Goal: Task Accomplishment & Management: Manage account settings

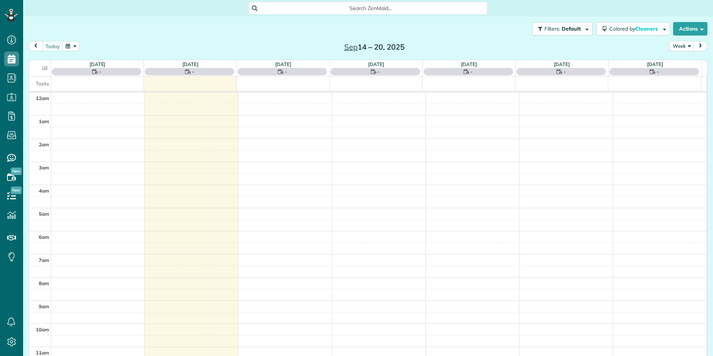
scroll to position [162, 0]
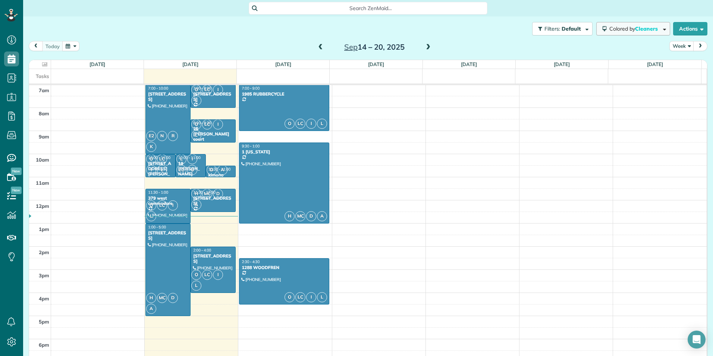
click at [653, 31] on span "Colored by Cleaners" at bounding box center [634, 28] width 51 height 7
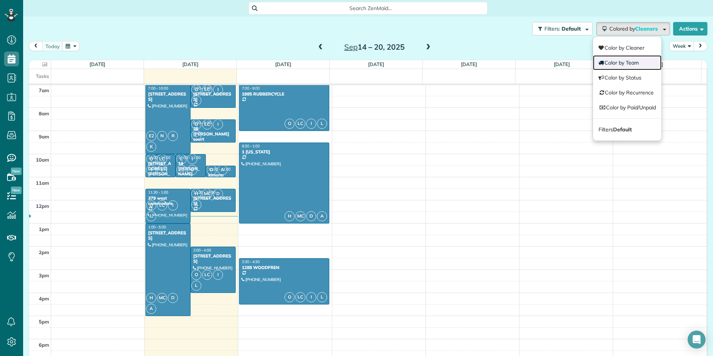
click at [625, 59] on link "Color by Team" at bounding box center [627, 62] width 69 height 15
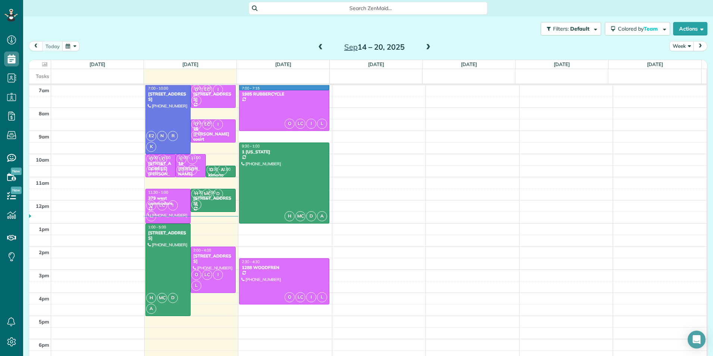
click at [325, 88] on td at bounding box center [379, 91] width 656 height 12
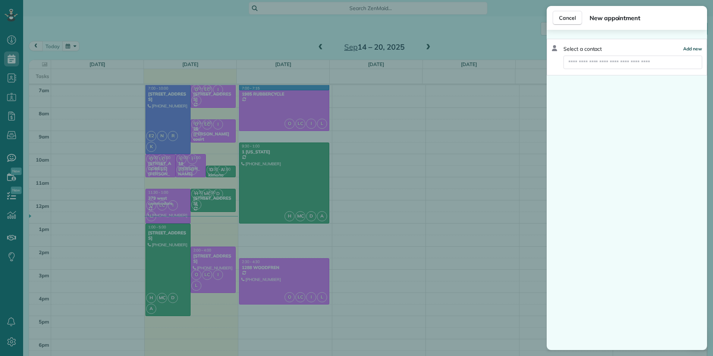
click at [686, 49] on span "Add new" at bounding box center [692, 49] width 19 height 6
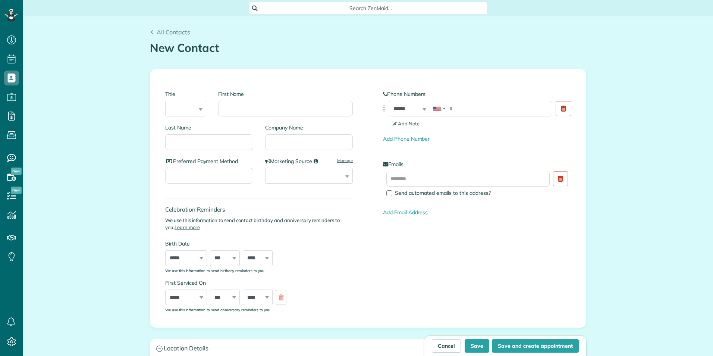
scroll to position [3, 3]
click at [253, 114] on input "First Name" at bounding box center [285, 109] width 135 height 16
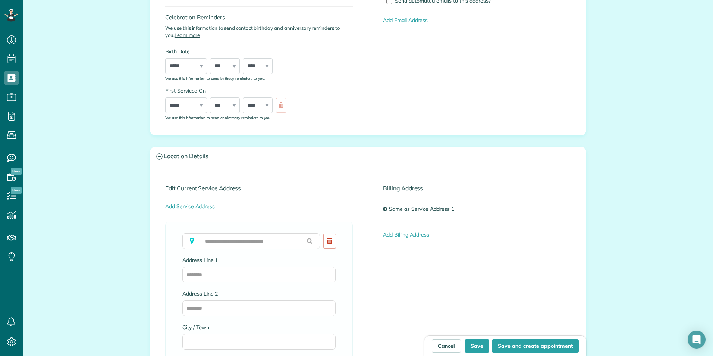
scroll to position [201, 0]
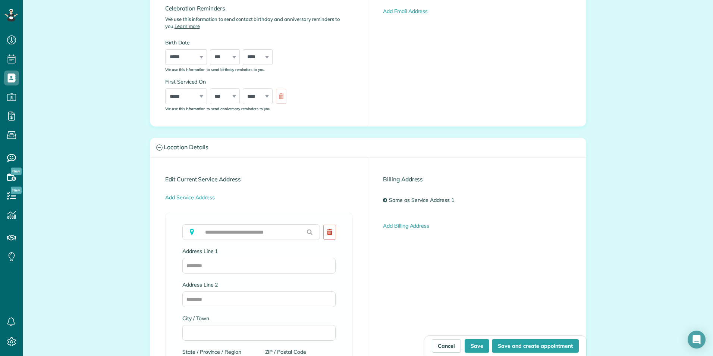
type input "**********"
click at [278, 230] on input "text" at bounding box center [251, 232] width 138 height 16
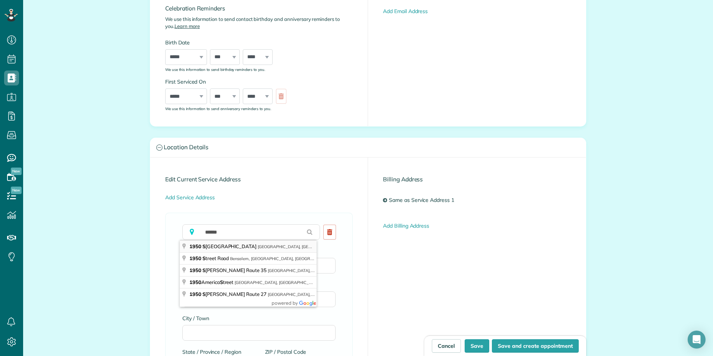
type input "**********"
type input "********"
type input "**"
type input "*****"
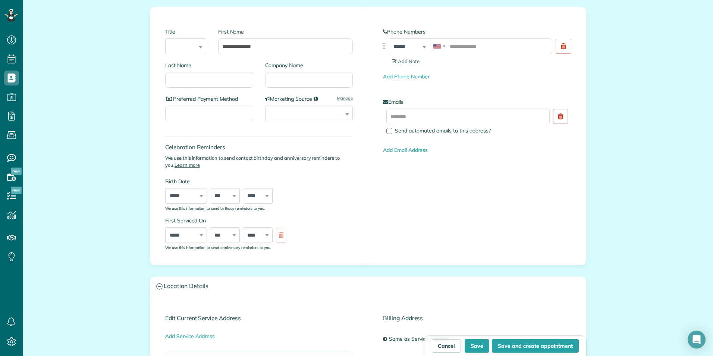
scroll to position [0, 0]
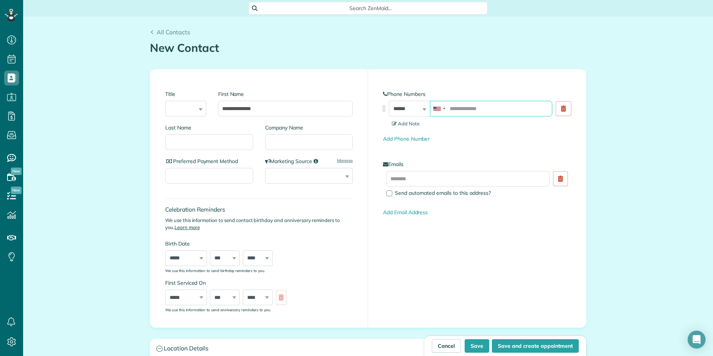
click at [499, 101] on input "tel" at bounding box center [491, 109] width 122 height 16
click at [505, 348] on button "Save and create appointment" at bounding box center [535, 345] width 87 height 13
type input "**********"
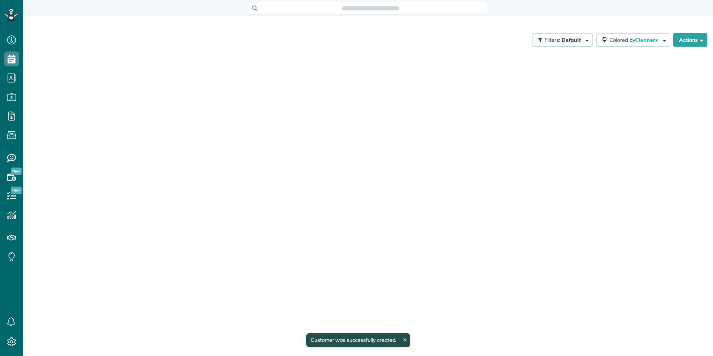
scroll to position [3, 3]
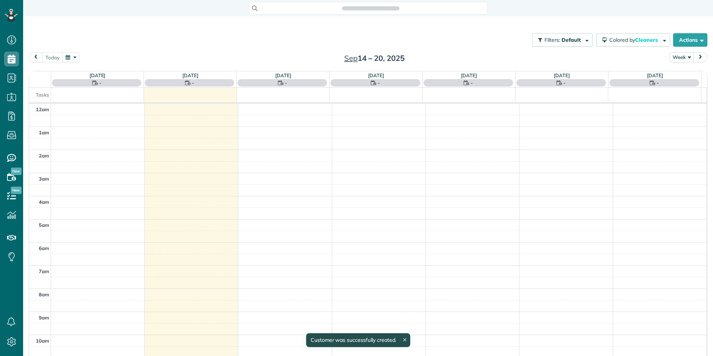
scroll to position [162, 0]
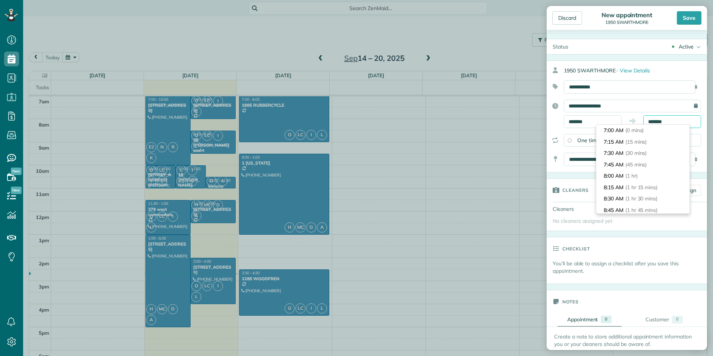
click at [650, 123] on input "*******" at bounding box center [672, 121] width 58 height 13
type input "*******"
click at [623, 177] on li "8:00 AM (1 hr)" at bounding box center [642, 176] width 93 height 12
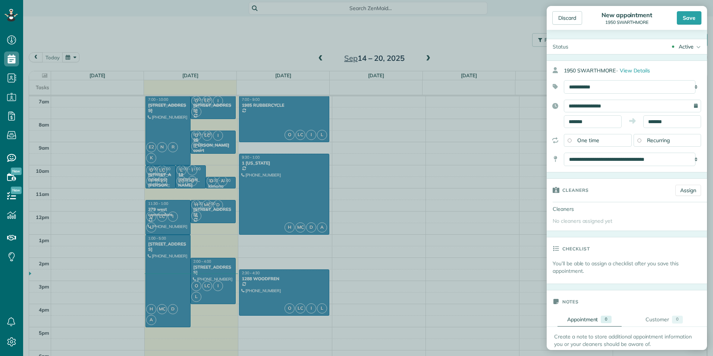
click at [647, 141] on span "Recurring" at bounding box center [658, 140] width 23 height 7
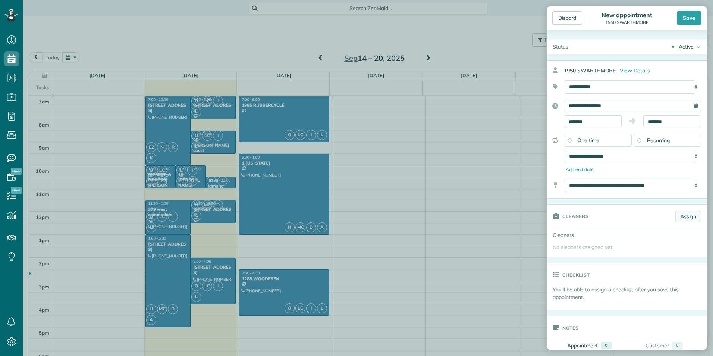
click at [676, 216] on link "Assign" at bounding box center [688, 216] width 26 height 11
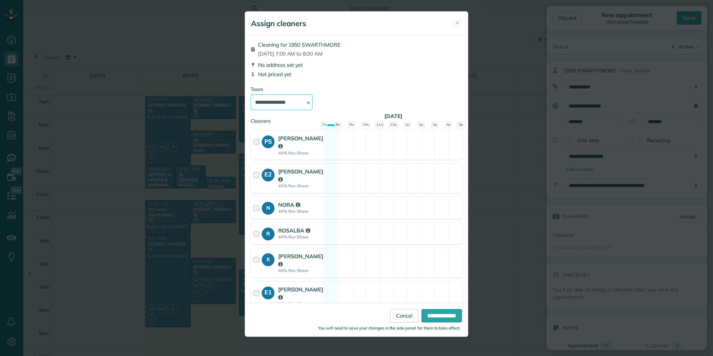
click at [277, 107] on select "**********" at bounding box center [282, 102] width 62 height 16
select select "*****"
click at [251, 94] on select "**********" at bounding box center [282, 102] width 62 height 16
click at [429, 317] on input "**********" at bounding box center [441, 315] width 41 height 13
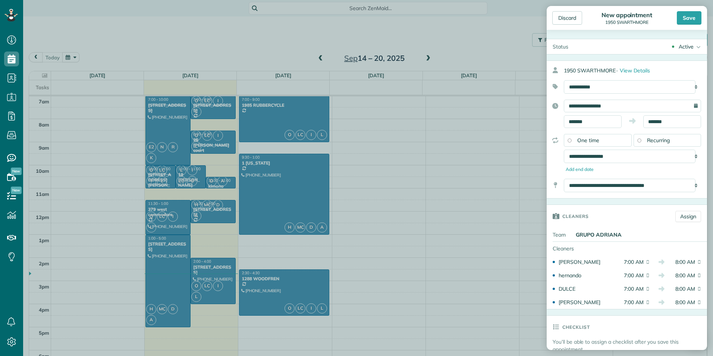
click at [701, 167] on div "**********" at bounding box center [627, 153] width 160 height 39
click at [687, 17] on div "Save" at bounding box center [689, 17] width 25 height 13
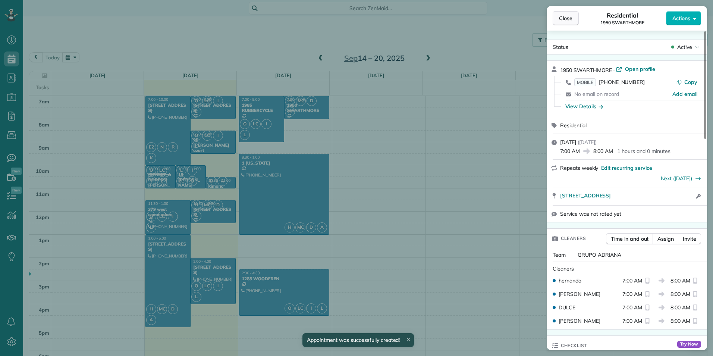
click at [561, 17] on span "Close" at bounding box center [565, 18] width 13 height 7
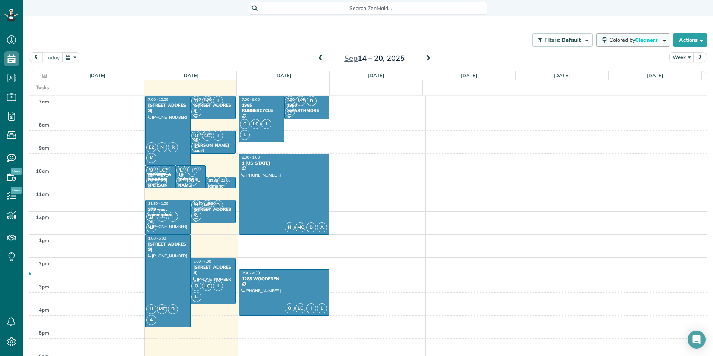
click at [637, 39] on span "Cleaners" at bounding box center [647, 40] width 24 height 7
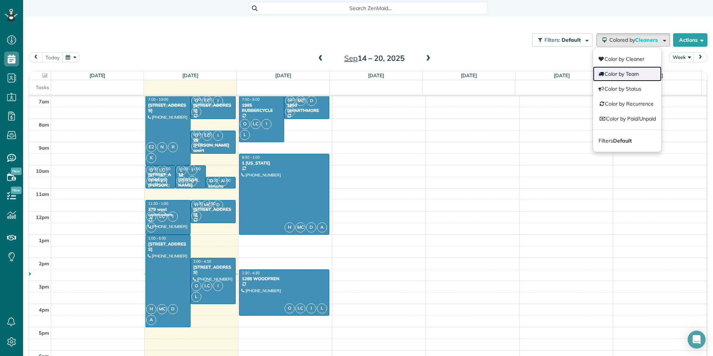
click at [617, 76] on link "Color by Team" at bounding box center [627, 73] width 69 height 15
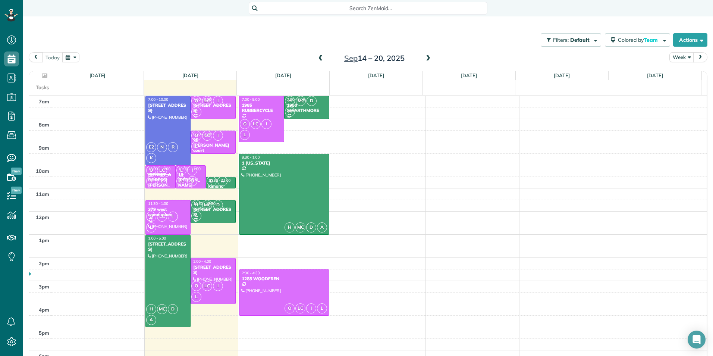
click at [66, 56] on button "button" at bounding box center [70, 57] width 17 height 10
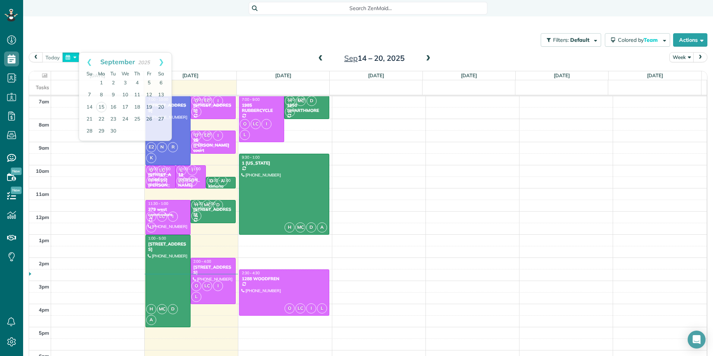
click at [66, 56] on button "button" at bounding box center [70, 57] width 17 height 10
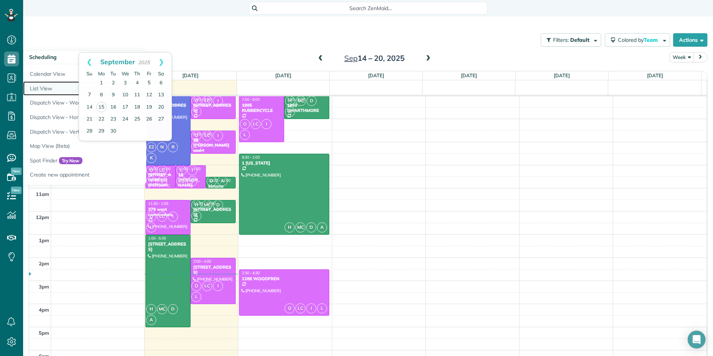
click at [43, 92] on link "List View" at bounding box center [116, 88] width 186 height 15
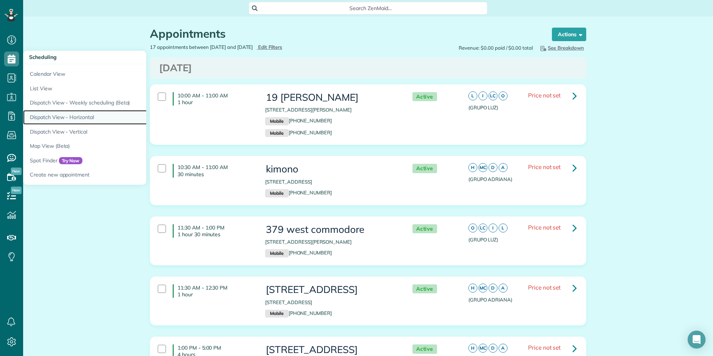
click at [73, 114] on link "Dispatch View - Horizontal" at bounding box center [116, 117] width 186 height 15
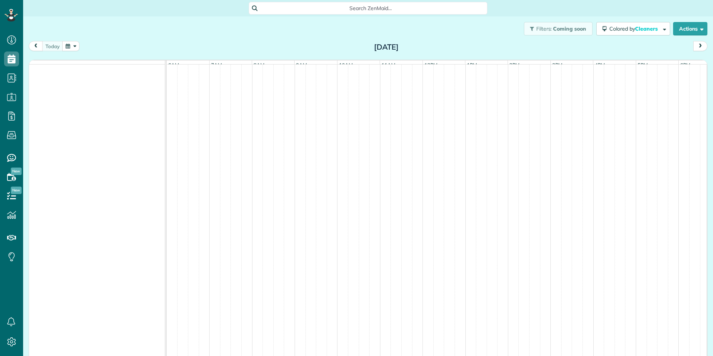
scroll to position [0, 256]
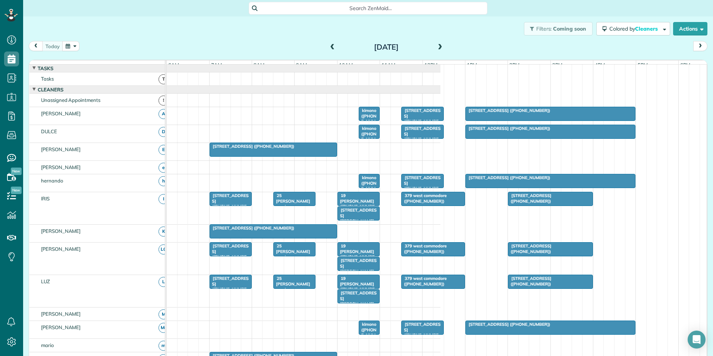
click at [34, 92] on span at bounding box center [34, 89] width 4 height 4
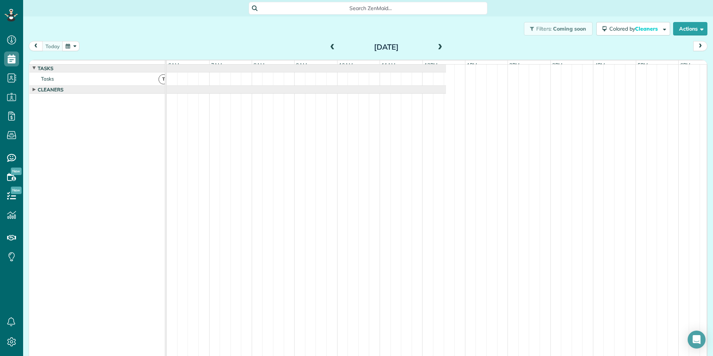
click at [158, 84] on span "T" at bounding box center [163, 79] width 10 height 10
click at [34, 92] on span at bounding box center [34, 89] width 4 height 4
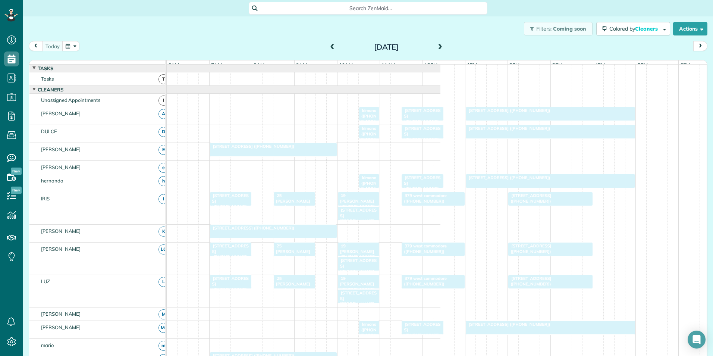
drag, startPoint x: 43, startPoint y: 138, endPoint x: 47, endPoint y: 129, distance: 10.5
click at [47, 129] on tbody "Tasks Tasks T Cleaners Unassigned Appointments ! ADRIANA A DULCE D ERICA E ezeq…" at bounding box center [99, 304] width 141 height 478
click at [164, 107] on div "Unassigned Appointments" at bounding box center [99, 100] width 141 height 13
click at [648, 26] on span "Cleaners" at bounding box center [647, 28] width 24 height 7
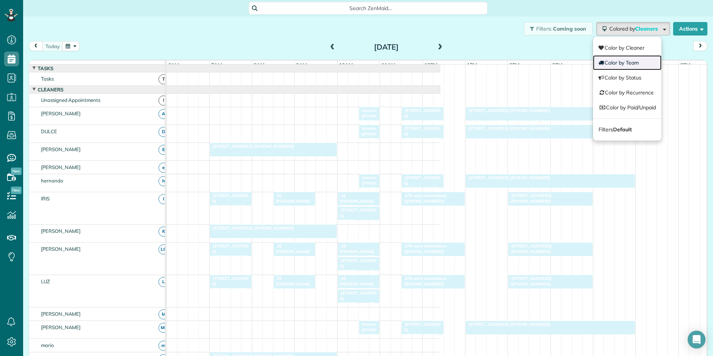
click at [631, 58] on link "Color by Team" at bounding box center [627, 62] width 69 height 15
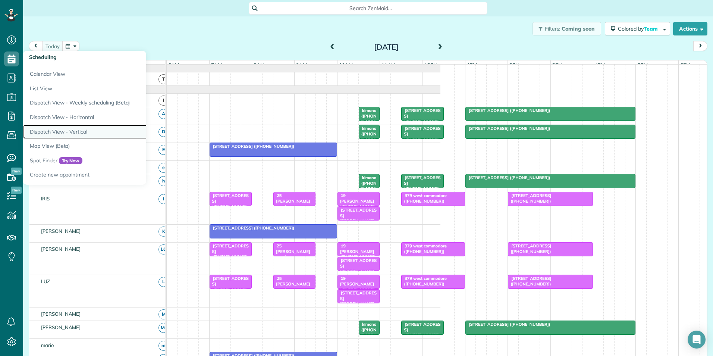
click at [60, 126] on link "Dispatch View - Vertical" at bounding box center [116, 132] width 186 height 15
click at [60, 136] on link "Dispatch View - Vertical" at bounding box center [116, 132] width 186 height 15
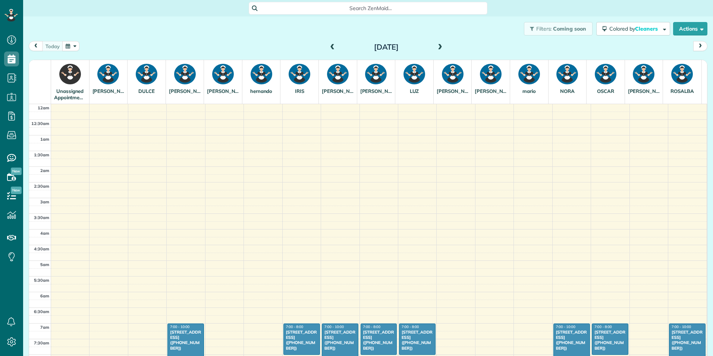
scroll to position [188, 0]
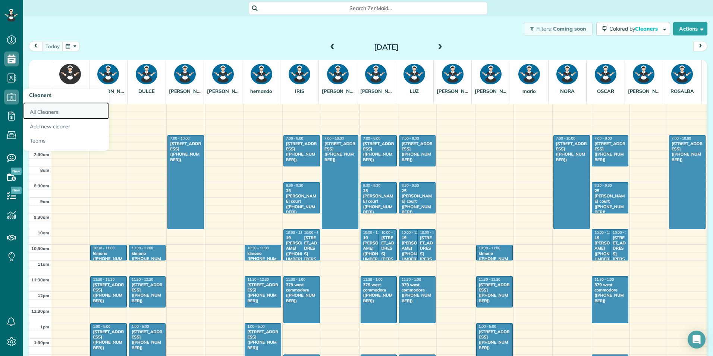
click at [44, 111] on link "All Cleaners" at bounding box center [66, 110] width 86 height 17
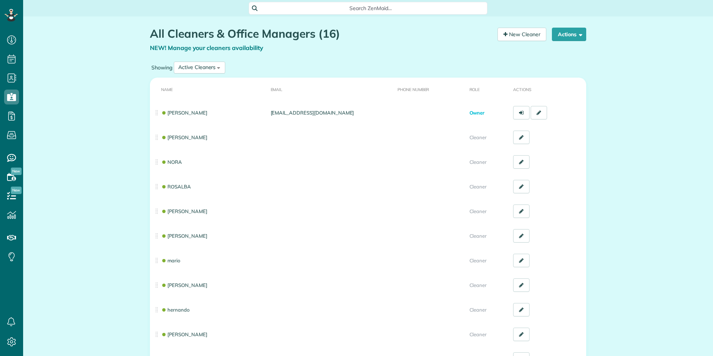
scroll to position [3, 3]
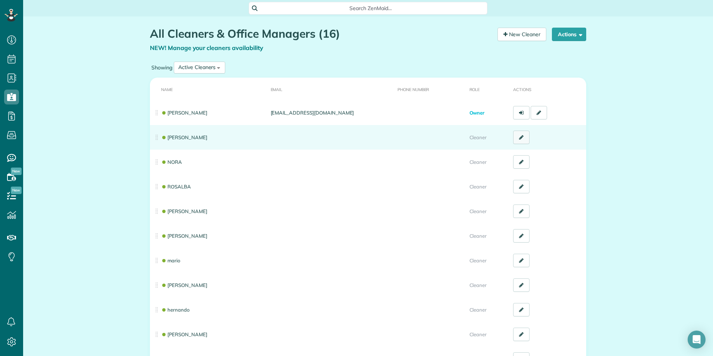
click at [519, 138] on icon at bounding box center [521, 137] width 4 height 5
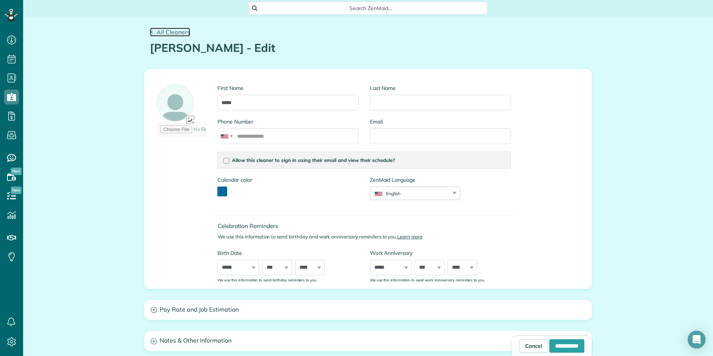
click at [150, 29] on link "All Cleaners" at bounding box center [170, 32] width 40 height 9
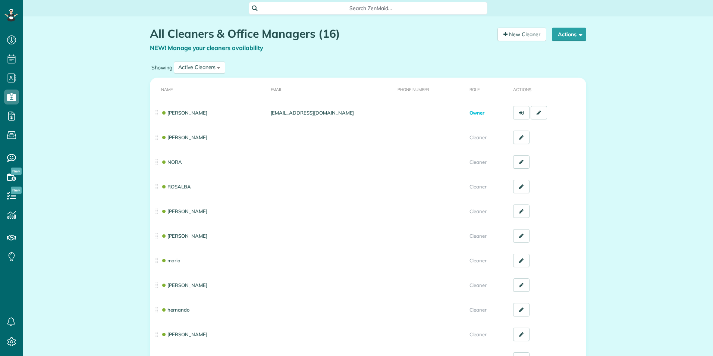
scroll to position [3, 3]
click at [557, 33] on button "Actions" at bounding box center [569, 34] width 34 height 13
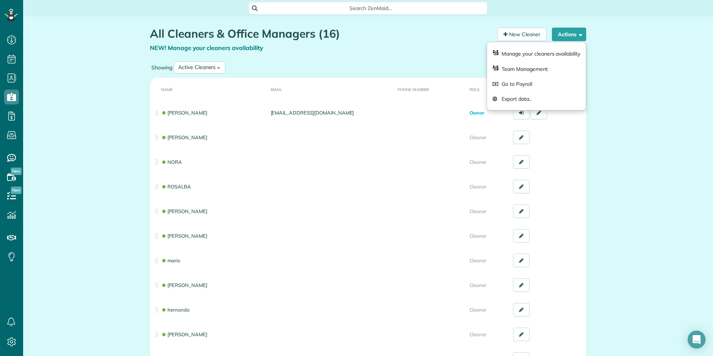
click at [431, 47] on div "NEW! Manage your cleaners availability" at bounding box center [321, 48] width 342 height 9
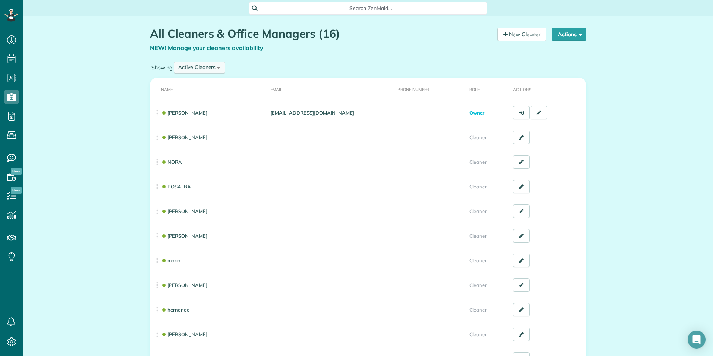
click at [213, 63] on div "Active Cleaners" at bounding box center [196, 67] width 37 height 8
drag, startPoint x: 197, startPoint y: 140, endPoint x: 186, endPoint y: 147, distance: 13.0
click at [561, 34] on button "Actions" at bounding box center [569, 34] width 34 height 13
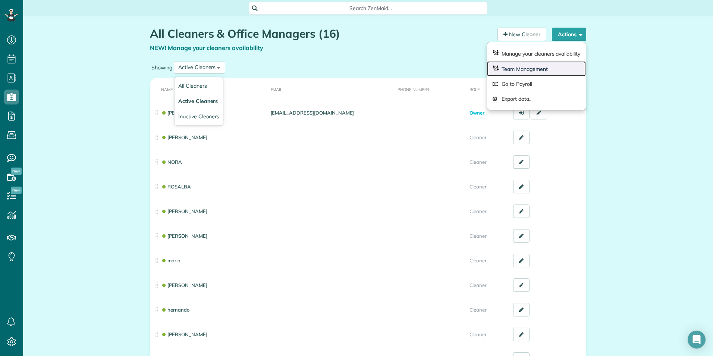
click at [509, 67] on link "Team Management" at bounding box center [536, 68] width 99 height 15
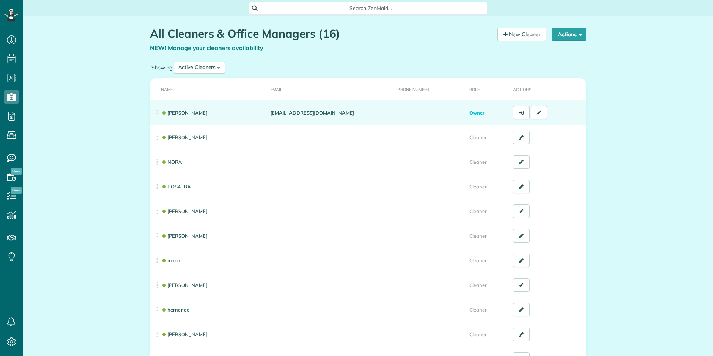
scroll to position [3, 3]
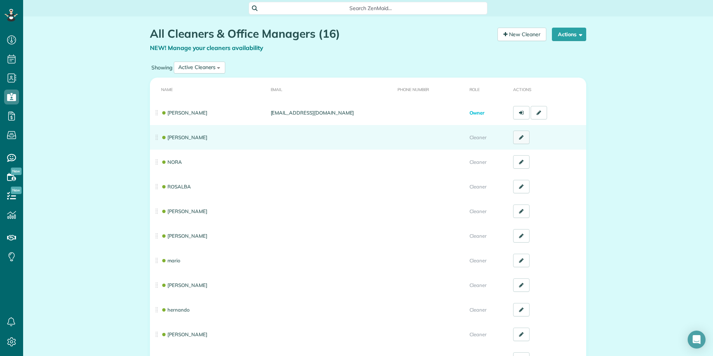
click at [515, 138] on link at bounding box center [521, 137] width 16 height 13
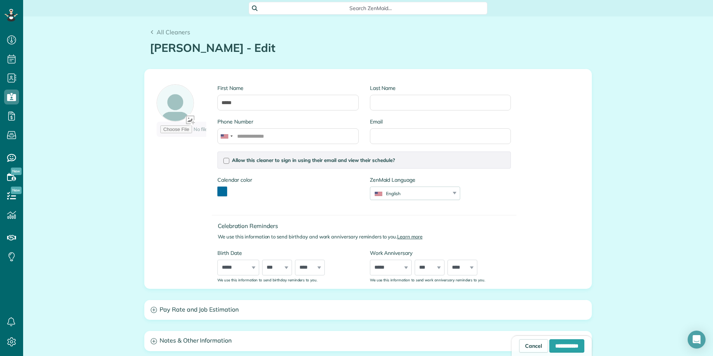
click at [144, 31] on div "All Cleaners ERICA - Edit Your Cleaners [30 sec]" at bounding box center [367, 36] width 447 height 41
click at [151, 32] on use at bounding box center [152, 32] width 2 height 4
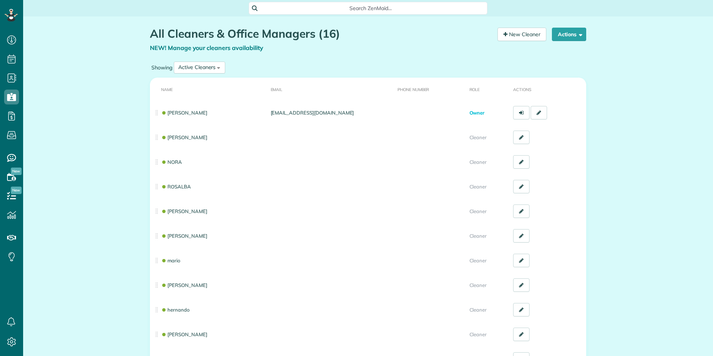
scroll to position [3, 3]
click at [561, 31] on button "Actions" at bounding box center [569, 34] width 34 height 13
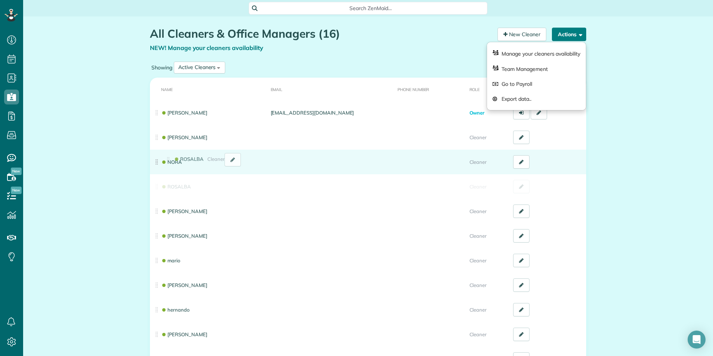
drag, startPoint x: 155, startPoint y: 187, endPoint x: 169, endPoint y: 167, distance: 24.4
click at [157, 163] on td "NORA" at bounding box center [209, 162] width 118 height 25
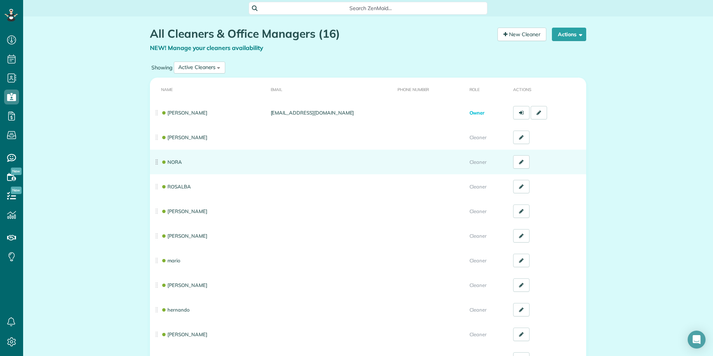
drag, startPoint x: 157, startPoint y: 163, endPoint x: 221, endPoint y: 157, distance: 64.4
click at [221, 157] on td "NORA" at bounding box center [209, 162] width 118 height 25
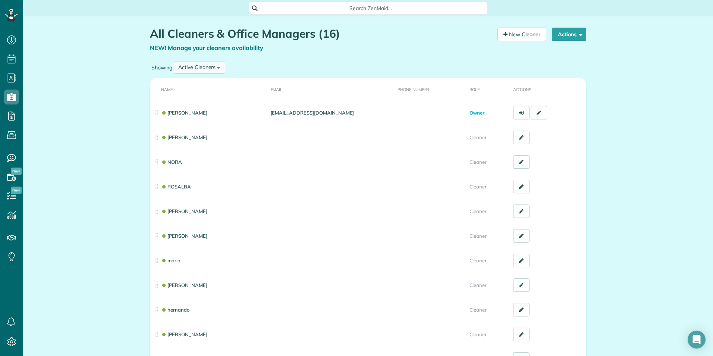
click at [213, 66] on div "Active Cleaners All Cleaners Active Cleaners Inactive Cleaners" at bounding box center [199, 68] width 51 height 12
click at [207, 84] on li "All Cleaners" at bounding box center [199, 85] width 48 height 15
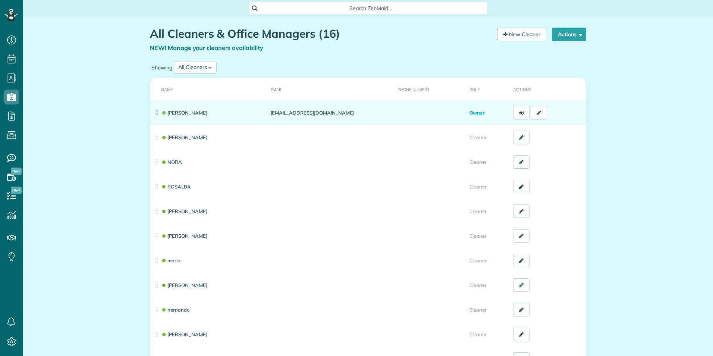
scroll to position [3, 3]
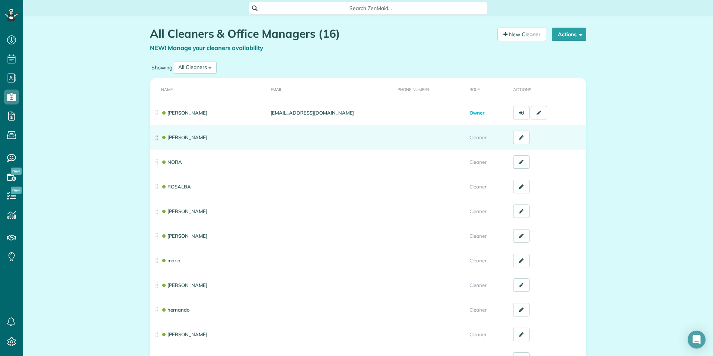
click at [154, 140] on td "[PERSON_NAME]" at bounding box center [209, 137] width 118 height 25
click at [516, 135] on link at bounding box center [521, 137] width 16 height 13
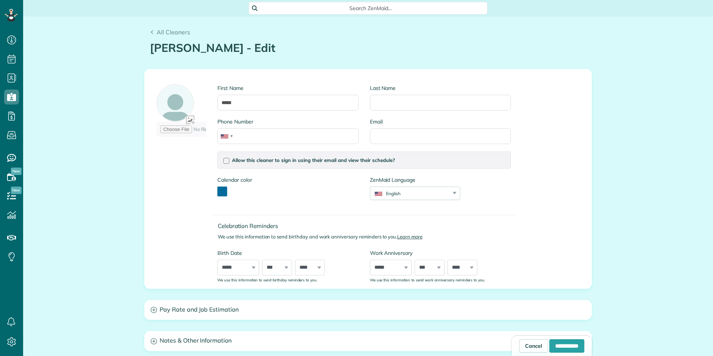
scroll to position [3, 3]
drag, startPoint x: 308, startPoint y: 105, endPoint x: 211, endPoint y: 103, distance: 97.0
click at [212, 103] on div "First Name *****" at bounding box center [288, 101] width 152 height 34
click at [556, 344] on input "**********" at bounding box center [566, 345] width 35 height 13
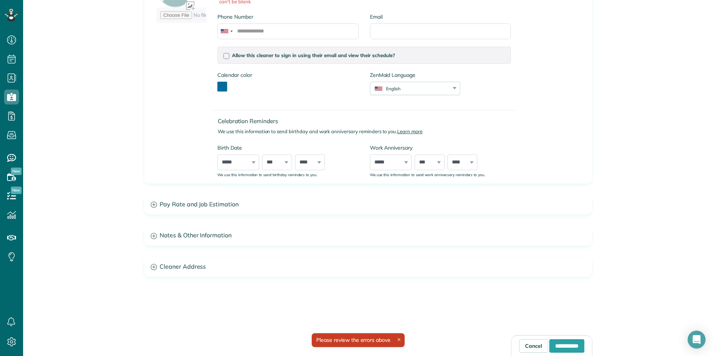
scroll to position [136, 0]
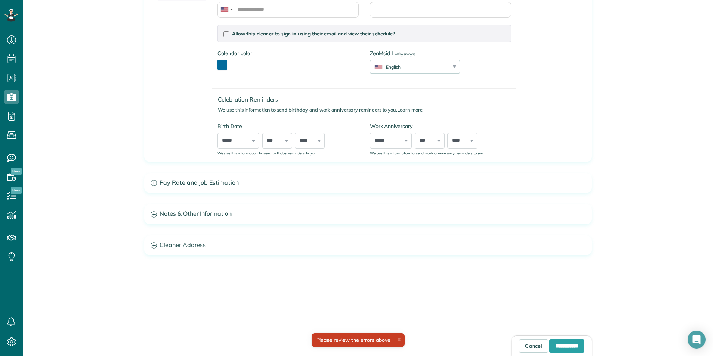
click at [225, 230] on div "First Name can't be blank Last Name Phone Number Email Allow this cleaner to si…" at bounding box center [367, 122] width 447 height 378
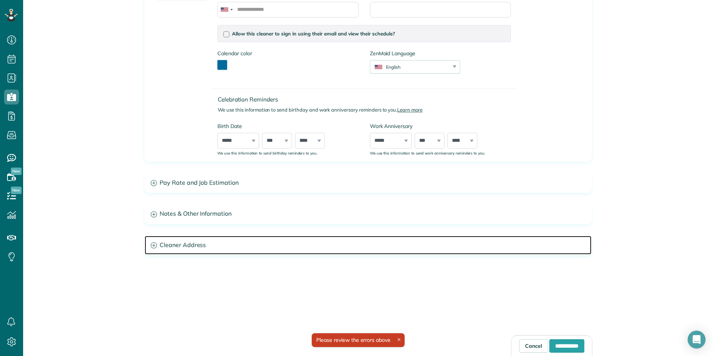
click at [214, 239] on h3 "Cleaner Address" at bounding box center [368, 245] width 447 height 19
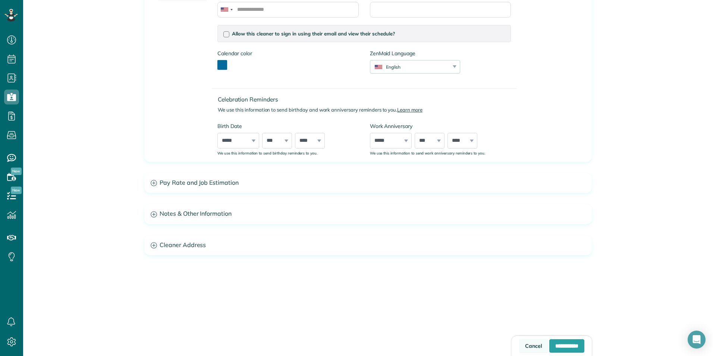
click at [519, 348] on link "Cancel" at bounding box center [533, 345] width 29 height 13
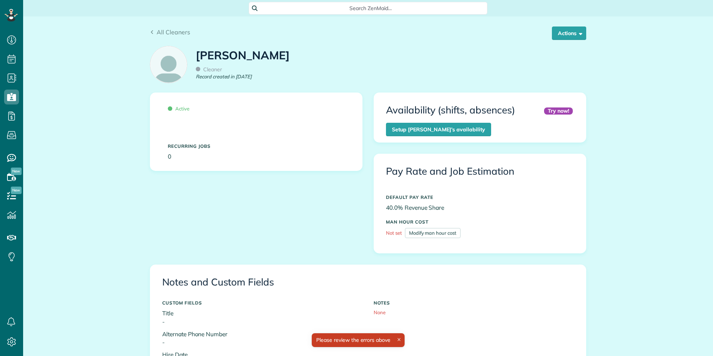
scroll to position [162, 0]
click at [560, 39] on button "Actions" at bounding box center [569, 32] width 34 height 13
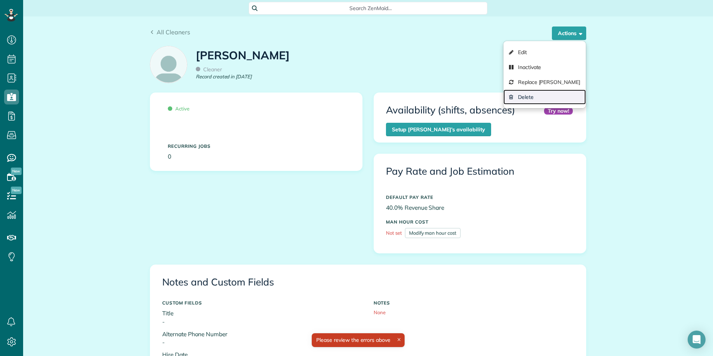
click at [549, 92] on link "Delete" at bounding box center [544, 96] width 82 height 15
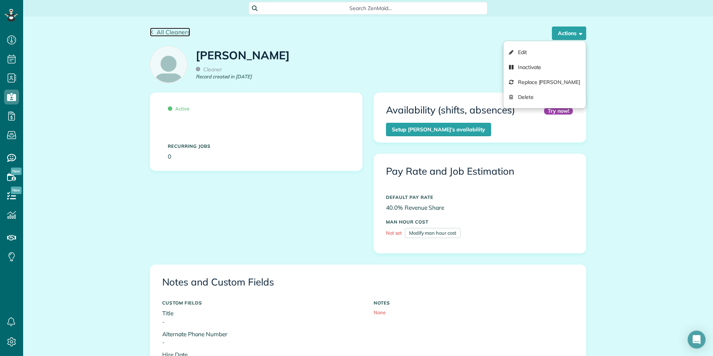
click at [160, 31] on span "All Cleaners" at bounding box center [174, 31] width 34 height 7
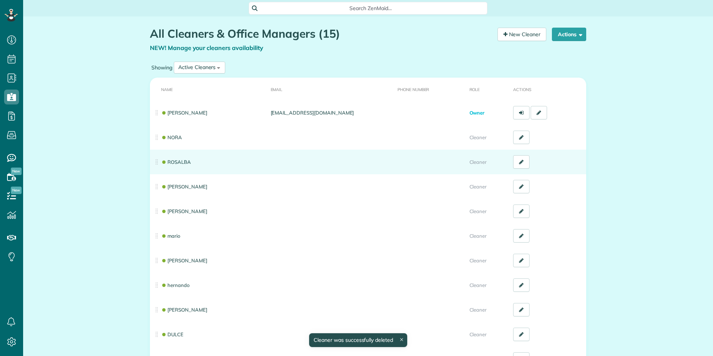
scroll to position [3, 3]
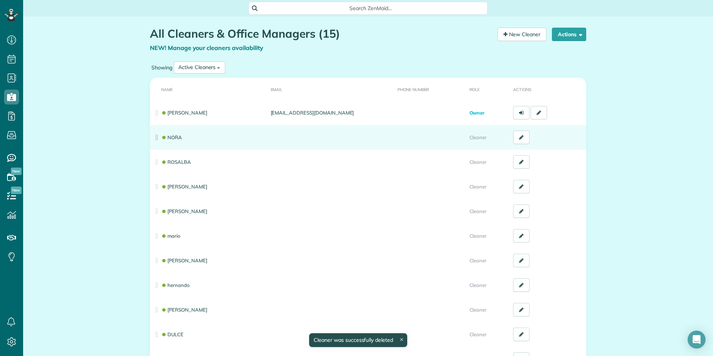
click at [249, 142] on td "NORA" at bounding box center [209, 137] width 118 height 25
click at [178, 140] on link "NORA" at bounding box center [171, 137] width 21 height 6
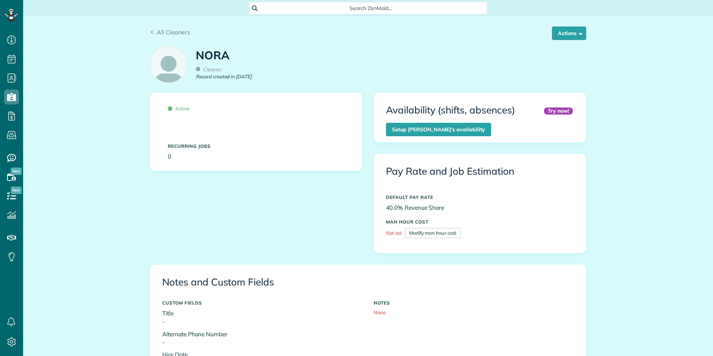
scroll to position [162, 0]
click at [561, 33] on button "Actions" at bounding box center [569, 32] width 34 height 13
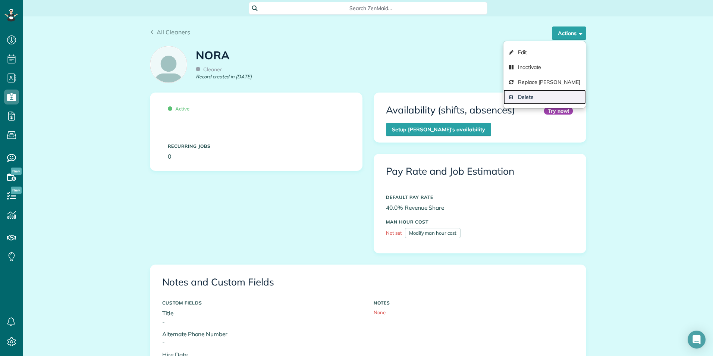
click at [544, 99] on link "Delete" at bounding box center [544, 96] width 82 height 15
click at [145, 30] on div "All Cleaners Actions Edit Inactivate Replace NORA Delete" at bounding box center [367, 28] width 447 height 25
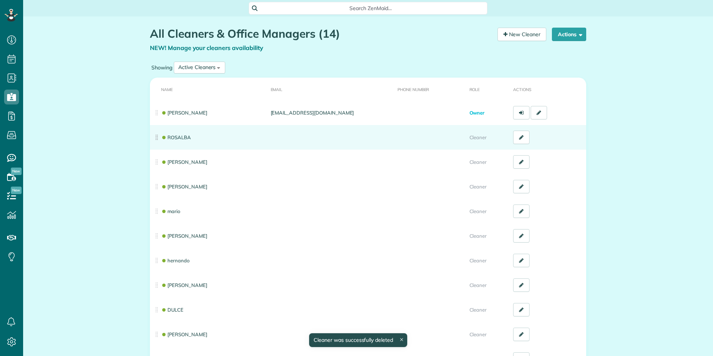
scroll to position [3, 3]
click at [162, 137] on span at bounding box center [163, 137] width 3 height 3
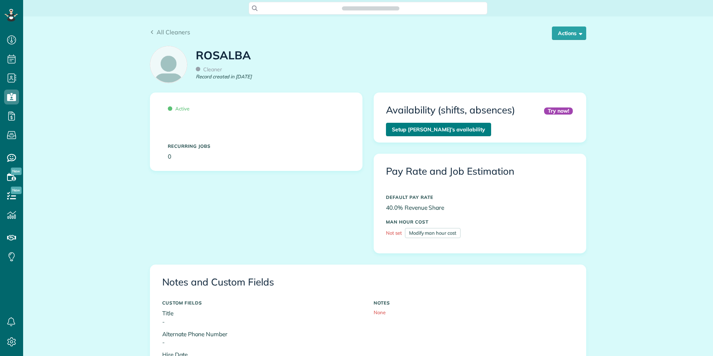
scroll to position [162, 0]
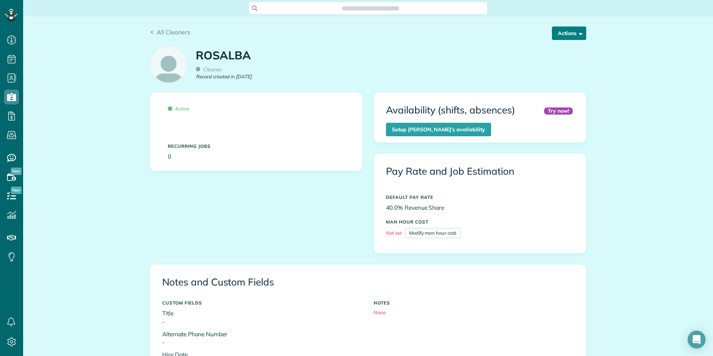
click at [569, 37] on button "Actions" at bounding box center [569, 32] width 34 height 13
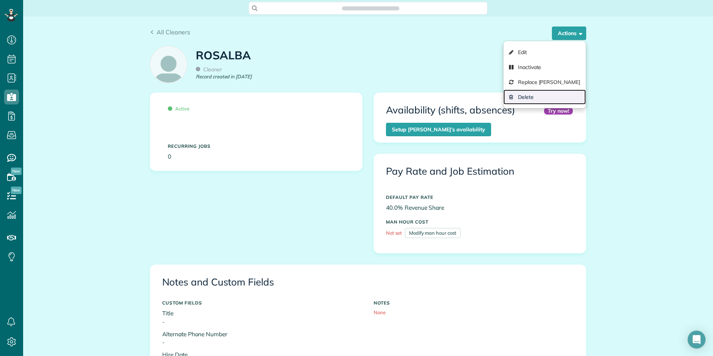
click at [540, 98] on link "Delete" at bounding box center [544, 96] width 82 height 15
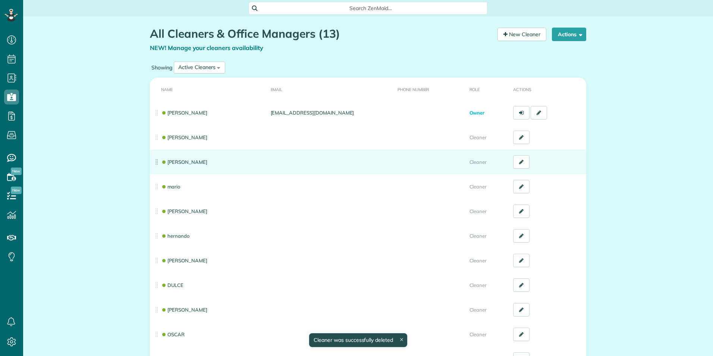
scroll to position [3, 3]
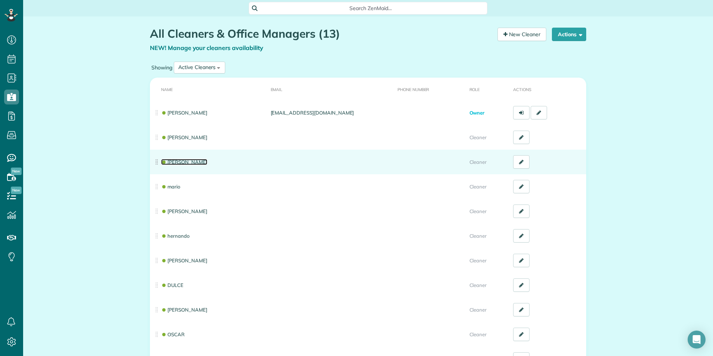
click at [165, 163] on link "[PERSON_NAME]" at bounding box center [184, 162] width 46 height 6
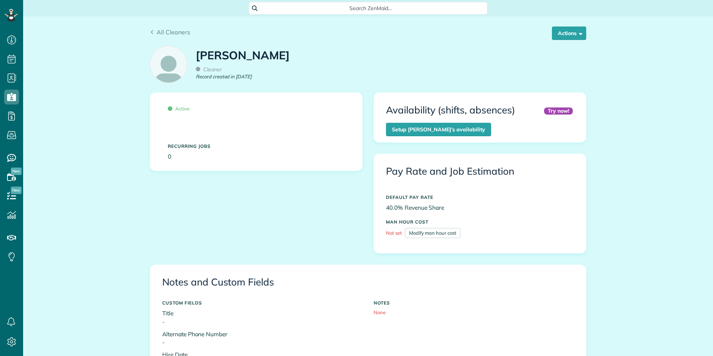
scroll to position [162, 0]
click at [565, 33] on button "Actions" at bounding box center [569, 32] width 34 height 13
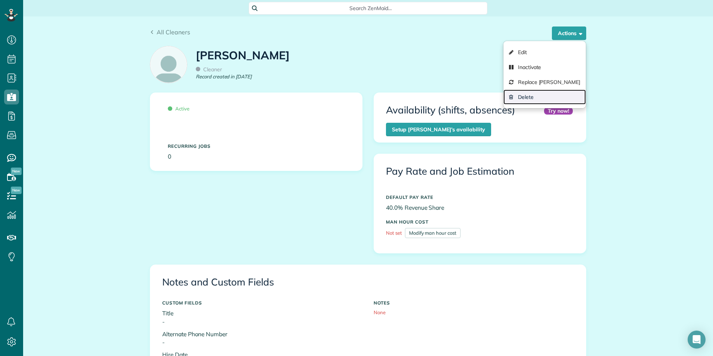
click at [545, 95] on link "Delete" at bounding box center [544, 96] width 82 height 15
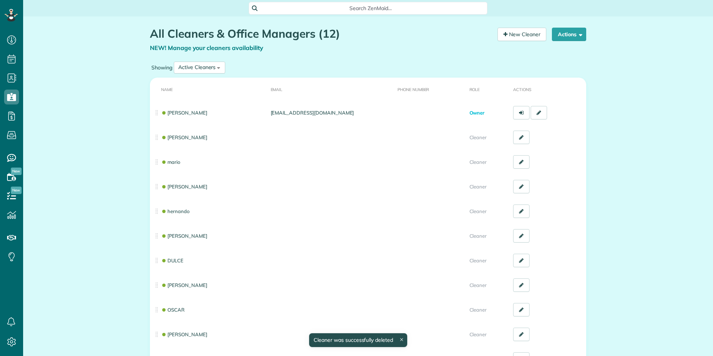
click at [150, 31] on h1 "All Cleaners & Office Managers (12)" at bounding box center [321, 34] width 342 height 12
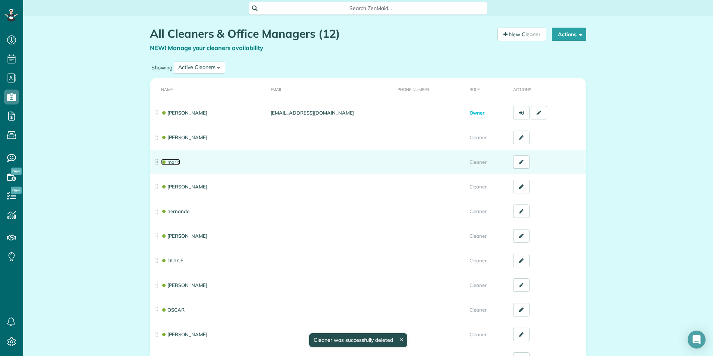
click at [170, 162] on link "mario" at bounding box center [170, 162] width 19 height 6
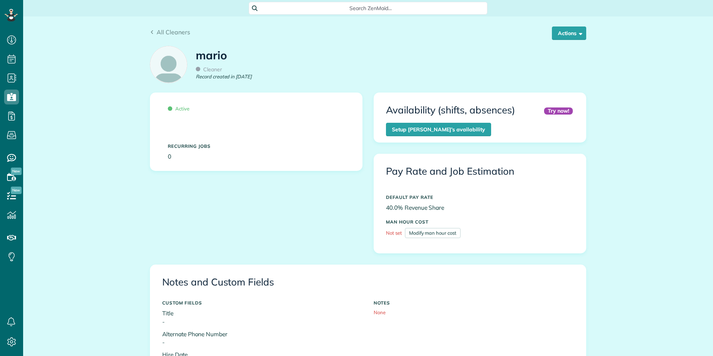
scroll to position [162, 0]
click at [577, 31] on span "button" at bounding box center [580, 33] width 6 height 6
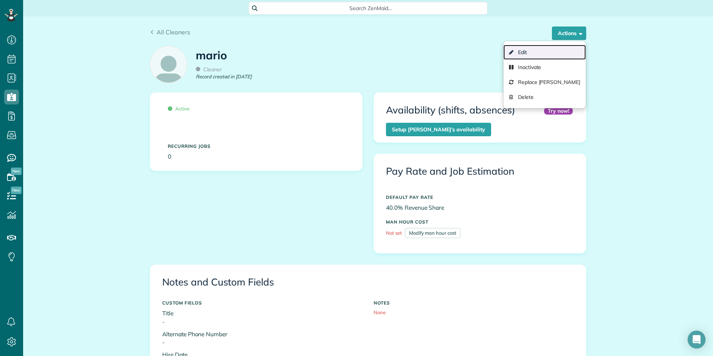
click at [543, 49] on link "Edit" at bounding box center [544, 52] width 82 height 15
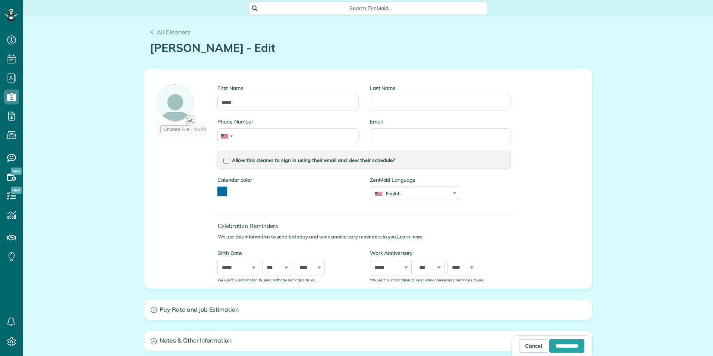
scroll to position [3, 3]
drag, startPoint x: 255, startPoint y: 100, endPoint x: 179, endPoint y: 100, distance: 75.7
click at [179, 100] on div "First Name ***** Last Name Phone Number Email Allow this cleaner to sign in usi…" at bounding box center [333, 178] width 365 height 207
type input "********"
click at [549, 343] on input "**********" at bounding box center [566, 345] width 35 height 13
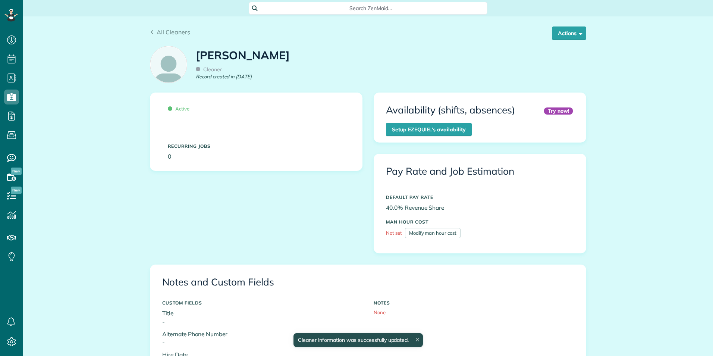
scroll to position [162, 0]
click at [150, 34] on icon at bounding box center [152, 32] width 4 height 4
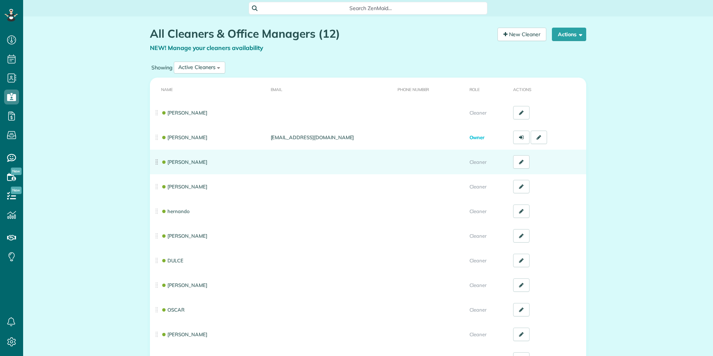
scroll to position [3, 3]
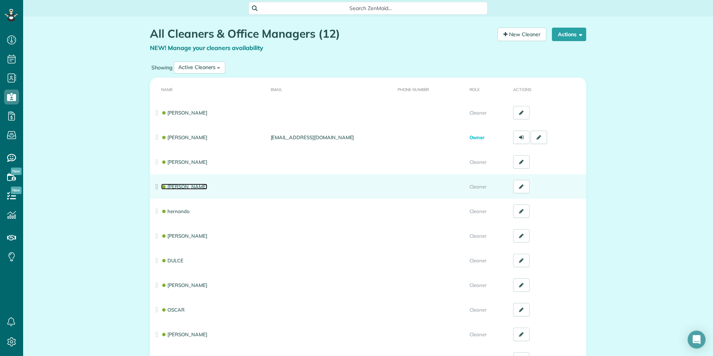
click at [170, 186] on link "[PERSON_NAME]" at bounding box center [184, 186] width 46 height 6
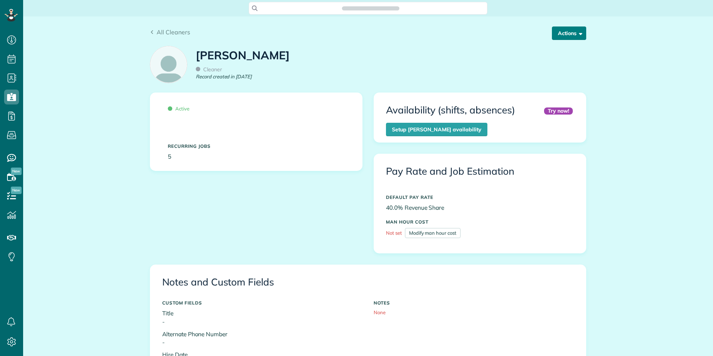
scroll to position [162, 0]
click at [571, 32] on button "Actions" at bounding box center [569, 32] width 34 height 13
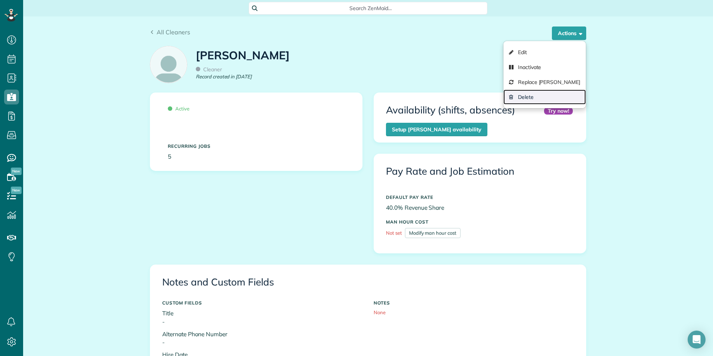
click at [535, 95] on link "Delete" at bounding box center [544, 96] width 82 height 15
click at [151, 31] on icon at bounding box center [152, 32] width 4 height 4
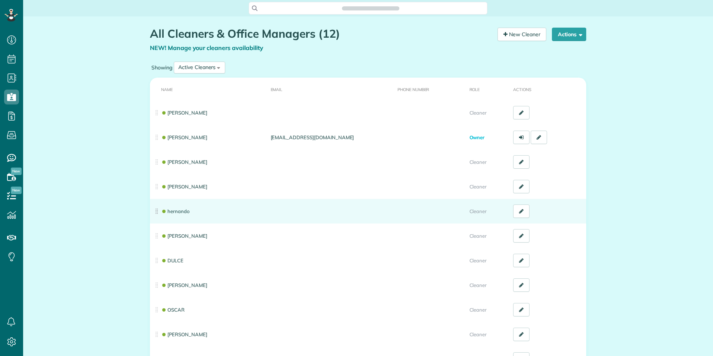
scroll to position [3, 3]
click at [171, 216] on td "hernando" at bounding box center [209, 211] width 118 height 25
click at [171, 213] on link "hernando" at bounding box center [175, 211] width 28 height 6
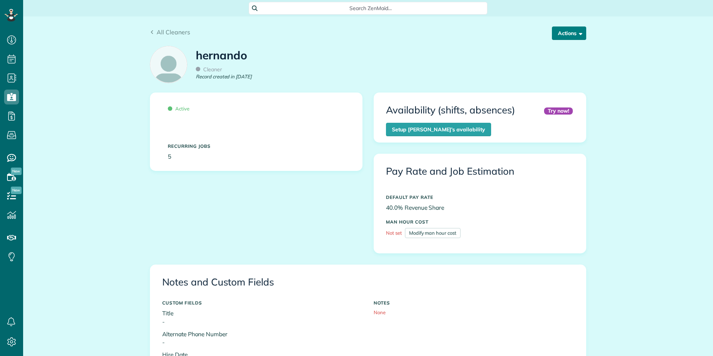
click at [572, 35] on button "Actions" at bounding box center [569, 32] width 34 height 13
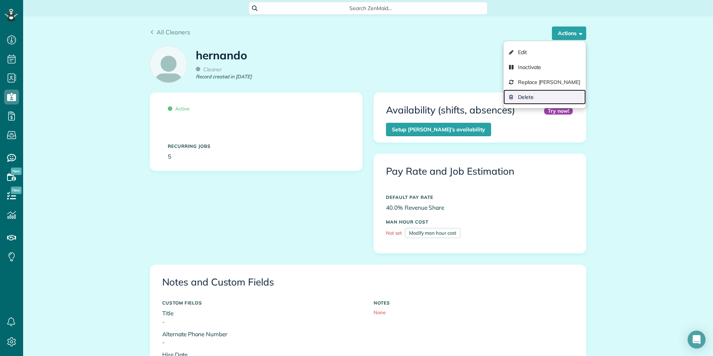
click at [543, 93] on link "Delete" at bounding box center [544, 96] width 82 height 15
click at [150, 32] on icon at bounding box center [152, 32] width 4 height 4
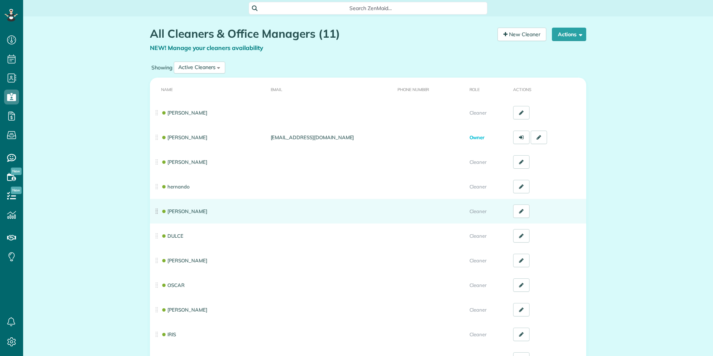
scroll to position [3, 3]
click at [169, 213] on link "[PERSON_NAME]" at bounding box center [184, 211] width 46 height 6
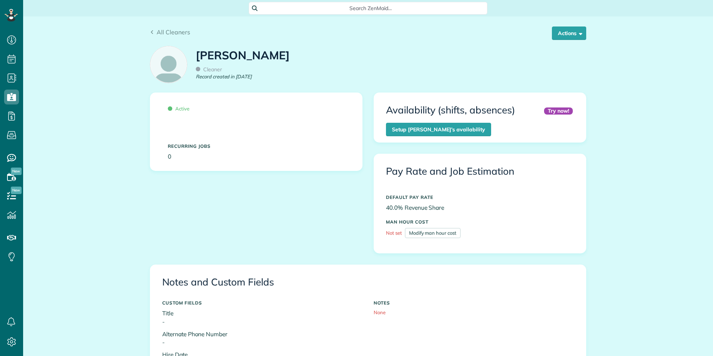
scroll to position [162, 0]
click at [570, 35] on button "Actions" at bounding box center [569, 32] width 34 height 13
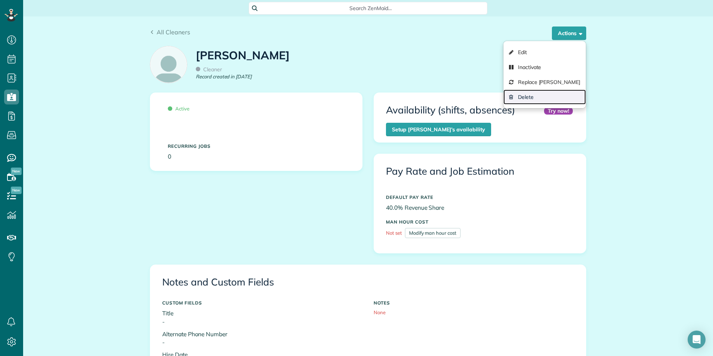
click at [544, 94] on link "Delete" at bounding box center [544, 96] width 82 height 15
click at [163, 29] on span "All Cleaners" at bounding box center [174, 31] width 34 height 7
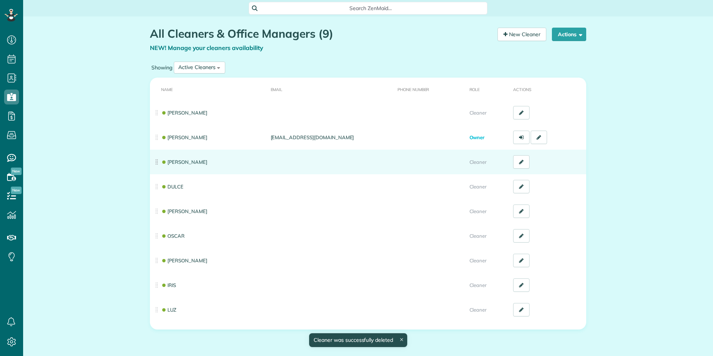
scroll to position [3, 3]
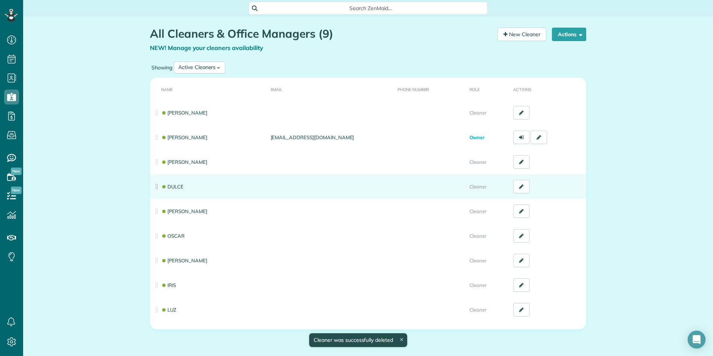
click at [159, 189] on td "DULCE" at bounding box center [209, 186] width 118 height 25
click at [153, 186] on td "DULCE" at bounding box center [209, 186] width 118 height 25
click at [171, 185] on link "DULCE" at bounding box center [172, 186] width 22 height 6
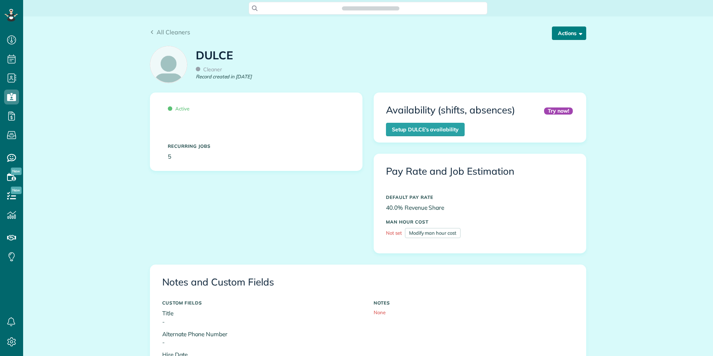
scroll to position [162, 0]
click at [578, 32] on span "button" at bounding box center [580, 33] width 6 height 6
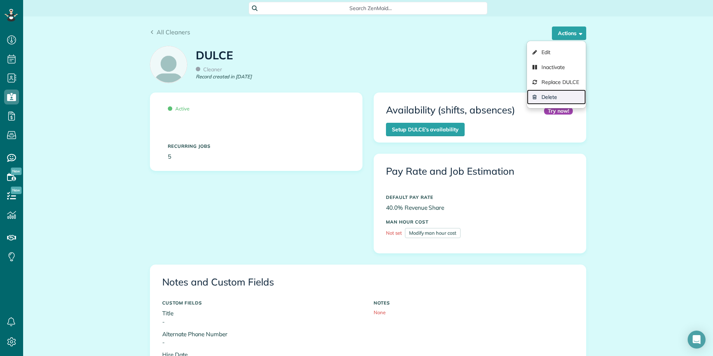
click at [535, 95] on icon at bounding box center [536, 97] width 6 height 6
click at [151, 32] on link "All Cleaners" at bounding box center [170, 32] width 40 height 9
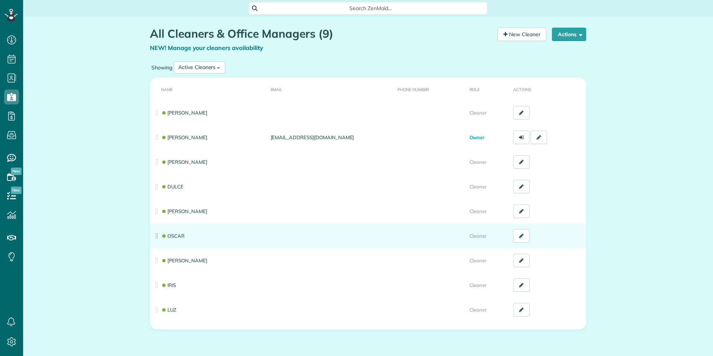
scroll to position [3, 3]
click at [158, 235] on td "OSCAR" at bounding box center [209, 235] width 118 height 25
click at [154, 238] on td "OSCAR" at bounding box center [209, 235] width 118 height 25
click at [172, 237] on link "OSCAR" at bounding box center [172, 236] width 23 height 6
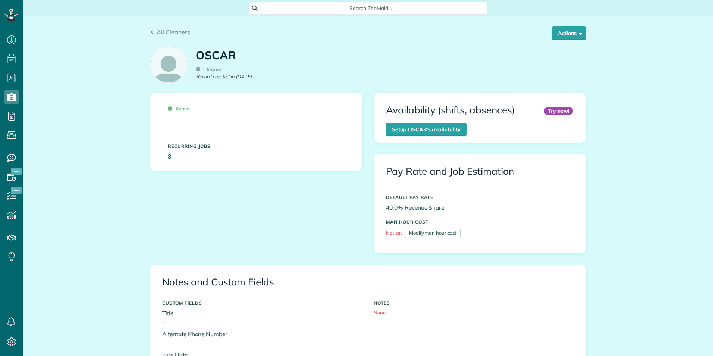
scroll to position [162, 0]
click at [562, 35] on button "Actions" at bounding box center [569, 32] width 34 height 13
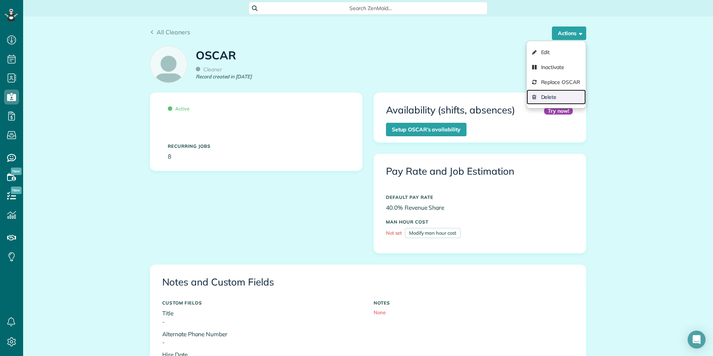
click at [550, 95] on link "Delete" at bounding box center [557, 96] width 60 height 15
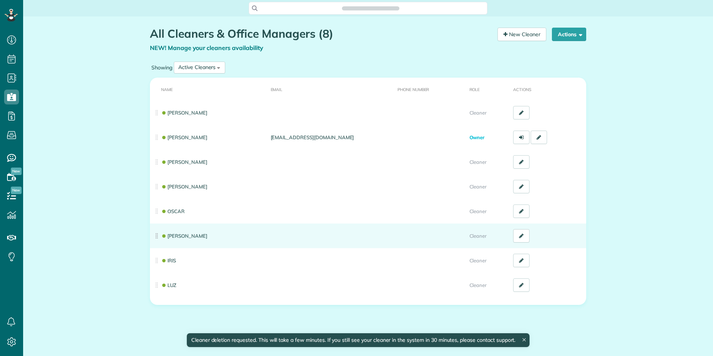
scroll to position [3, 3]
click at [173, 239] on td "[PERSON_NAME]" at bounding box center [209, 235] width 118 height 25
click at [174, 237] on link "[PERSON_NAME]" at bounding box center [184, 236] width 46 height 6
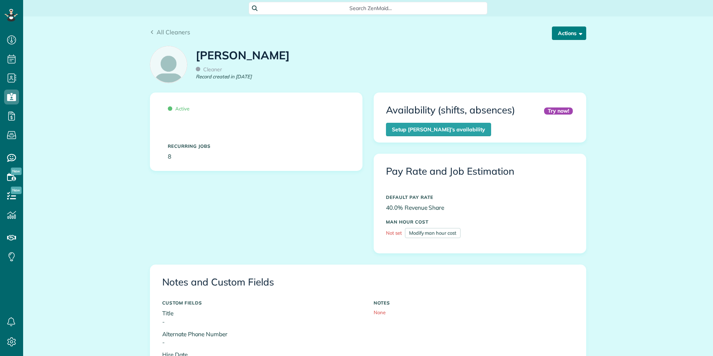
click at [561, 38] on button "Actions" at bounding box center [569, 32] width 34 height 13
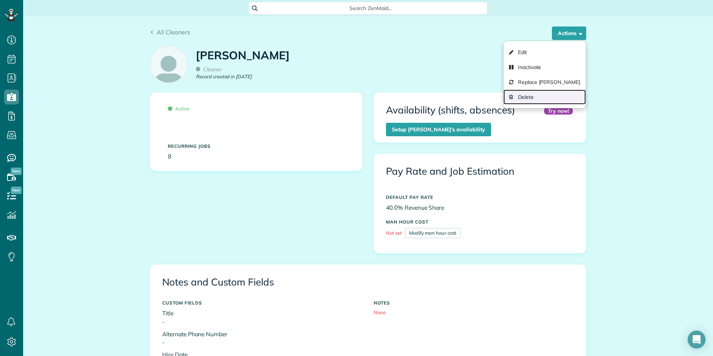
click at [515, 98] on icon at bounding box center [512, 97] width 6 height 6
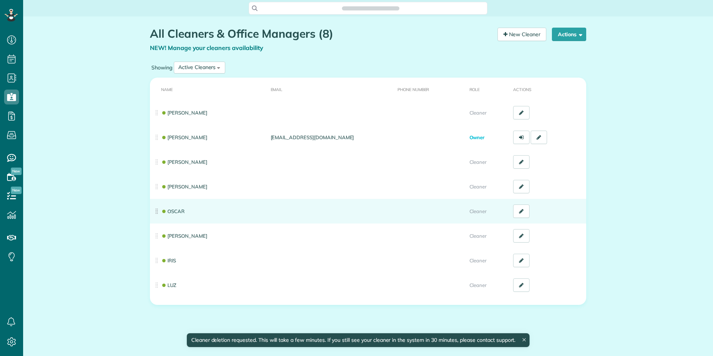
scroll to position [3, 3]
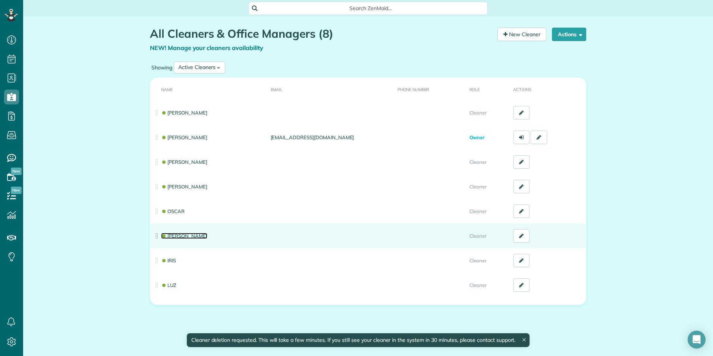
click at [173, 235] on link "[PERSON_NAME]" at bounding box center [184, 236] width 46 height 6
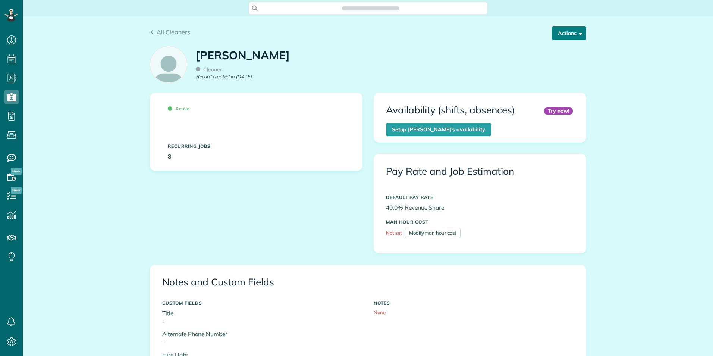
scroll to position [162, 0]
click at [577, 37] on button "Actions" at bounding box center [569, 32] width 34 height 13
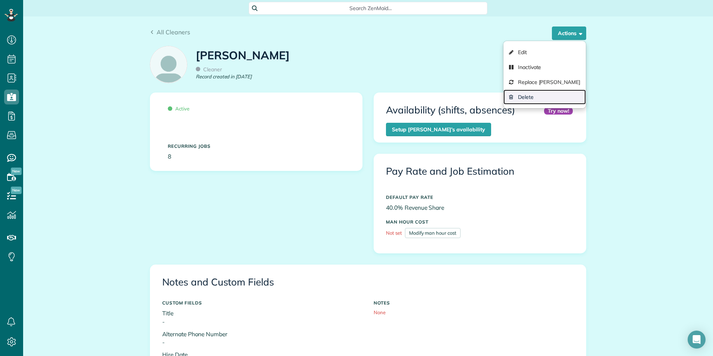
click at [556, 92] on link "Delete" at bounding box center [544, 96] width 82 height 15
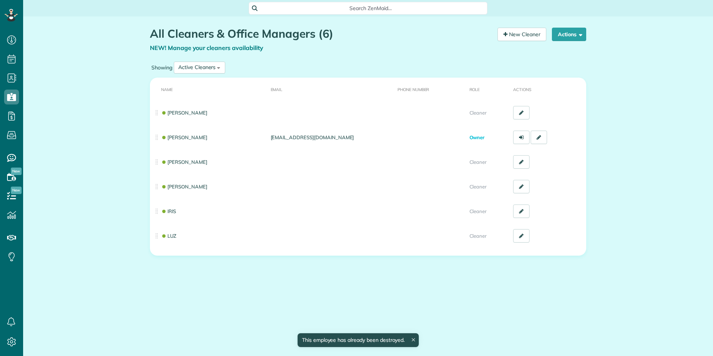
scroll to position [3, 3]
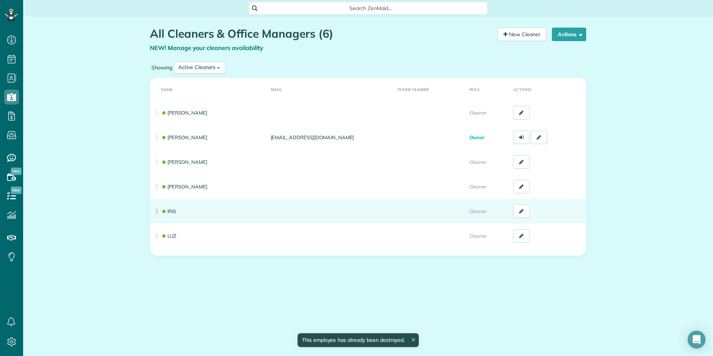
click at [166, 207] on td "IRIS" at bounding box center [209, 211] width 118 height 25
click at [168, 210] on link "IRIS" at bounding box center [168, 211] width 15 height 6
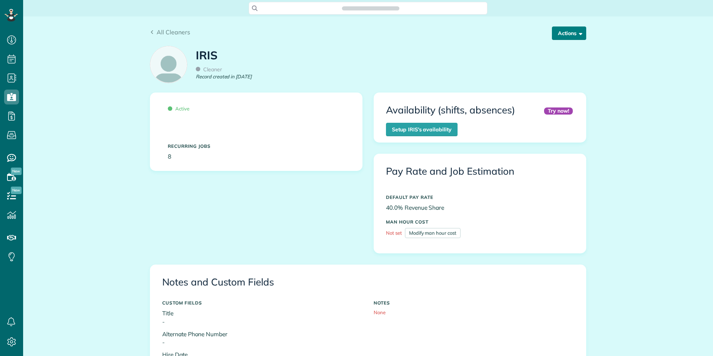
scroll to position [162, 0]
click at [563, 35] on button "Actions" at bounding box center [569, 32] width 34 height 13
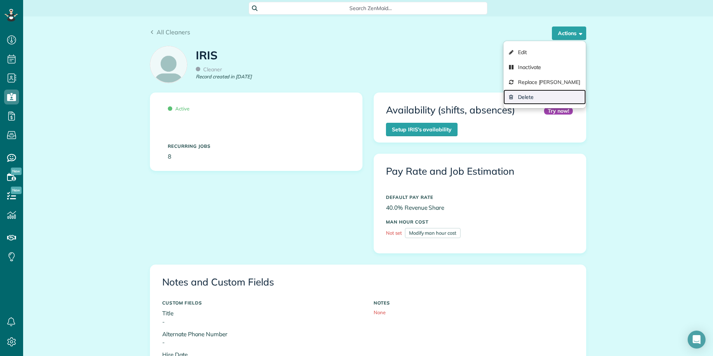
click at [546, 92] on link "Delete" at bounding box center [544, 96] width 82 height 15
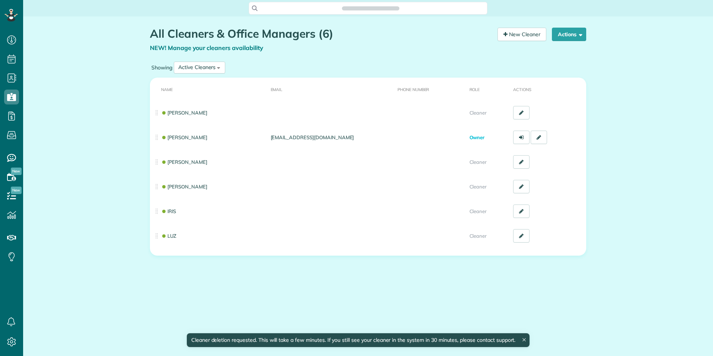
scroll to position [3, 3]
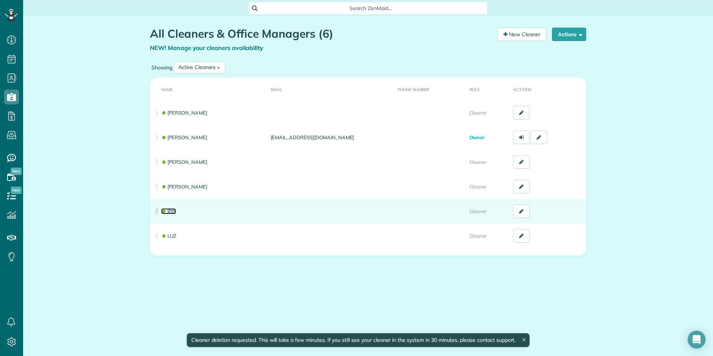
click at [171, 213] on link "IRIS" at bounding box center [168, 211] width 15 height 6
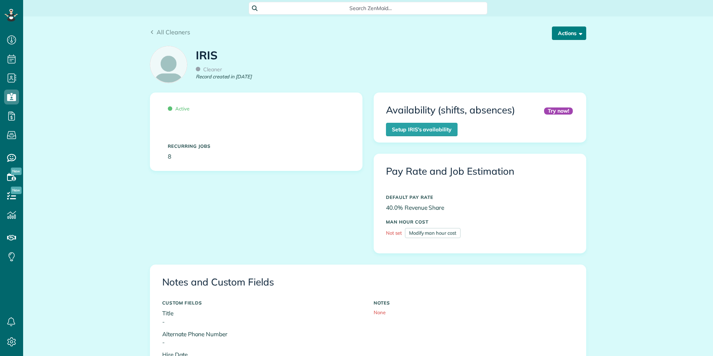
click at [557, 31] on button "Actions" at bounding box center [569, 32] width 34 height 13
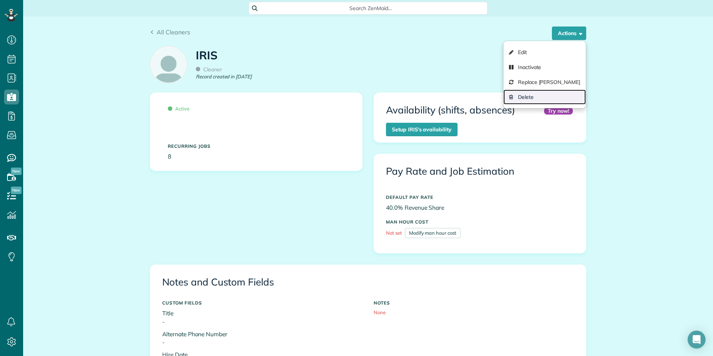
click at [540, 95] on link "Delete" at bounding box center [544, 96] width 82 height 15
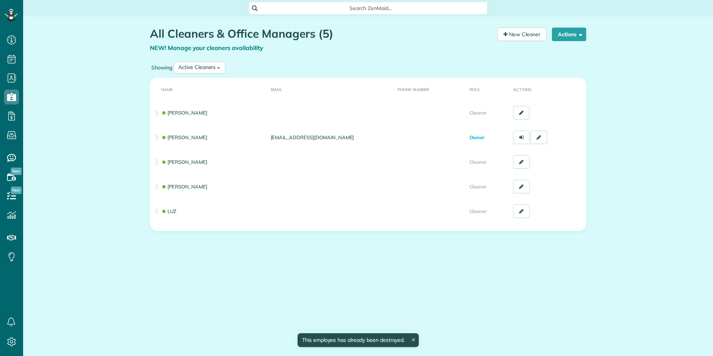
scroll to position [3, 3]
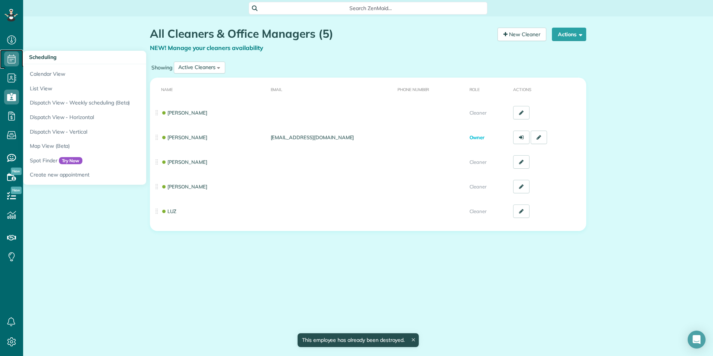
click at [11, 65] on icon at bounding box center [11, 58] width 15 height 15
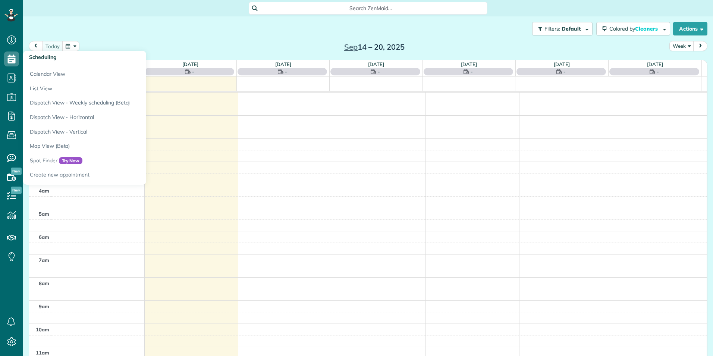
scroll to position [162, 0]
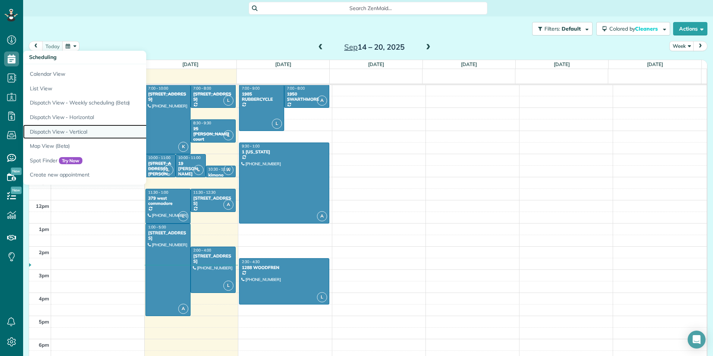
click at [52, 130] on link "Dispatch View - Vertical" at bounding box center [116, 132] width 186 height 15
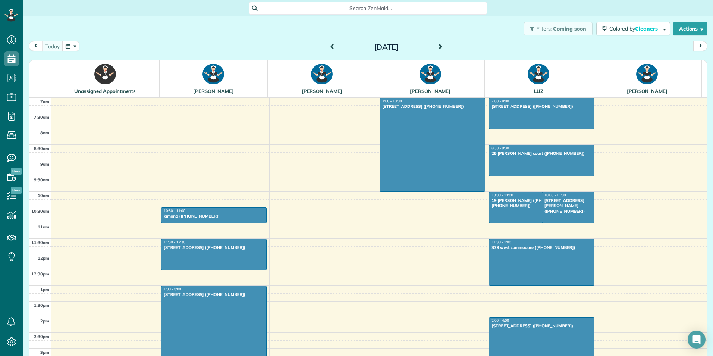
scroll to position [205, 0]
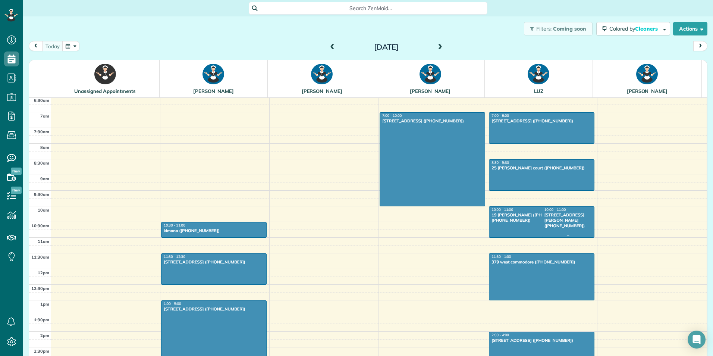
click at [552, 212] on div "[STREET_ADDRESS][PERSON_NAME] ([PHONE_NUMBER])" at bounding box center [568, 220] width 48 height 16
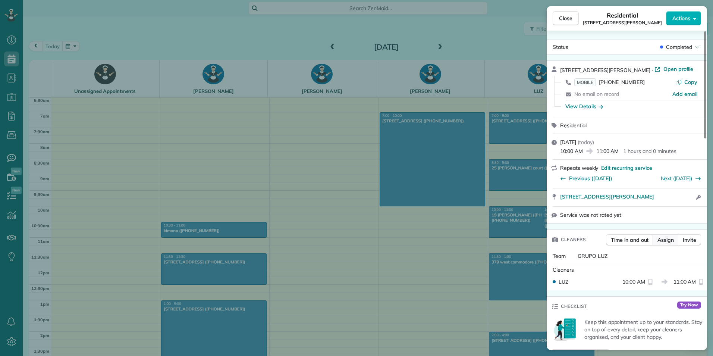
click at [676, 238] on button "Assign" at bounding box center [666, 239] width 26 height 11
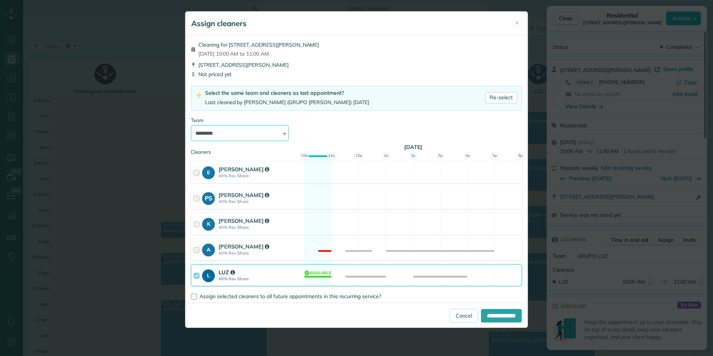
click at [221, 140] on select "**********" at bounding box center [240, 133] width 98 height 16
select select "*****"
click at [191, 125] on select "**********" at bounding box center [240, 133] width 98 height 16
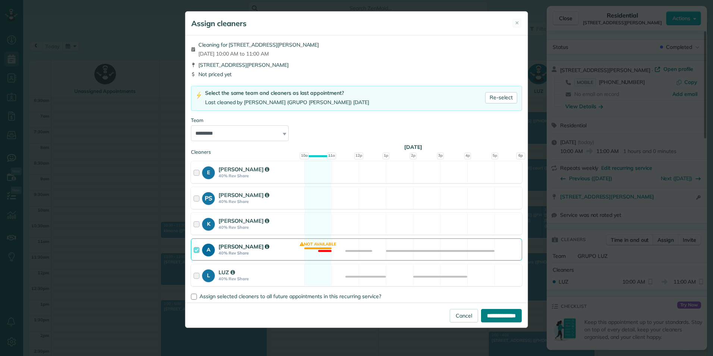
click at [496, 317] on input "**********" at bounding box center [501, 315] width 41 height 13
type input "**********"
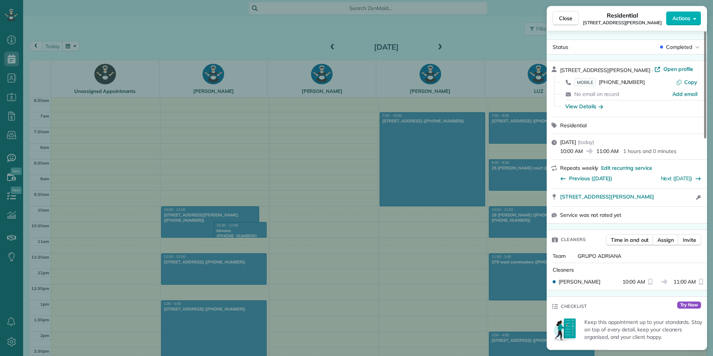
click at [407, 161] on div "Close Residential [STREET_ADDRESS][PERSON_NAME] Actions Status Completed [STREE…" at bounding box center [356, 178] width 713 height 356
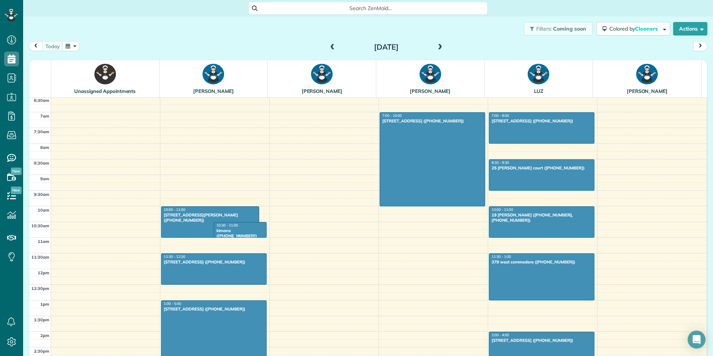
click at [224, 234] on div at bounding box center [240, 235] width 52 height 3
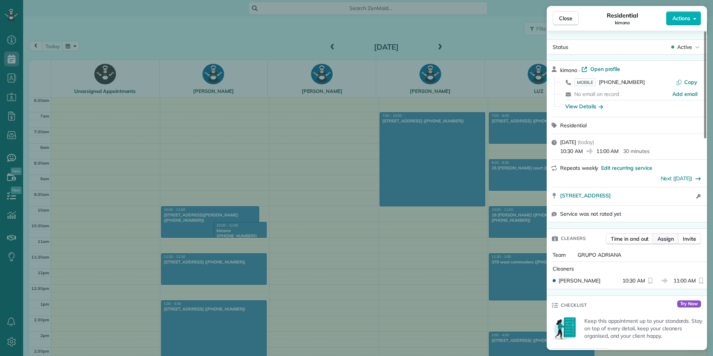
click at [667, 242] on span "Assign" at bounding box center [665, 238] width 16 height 7
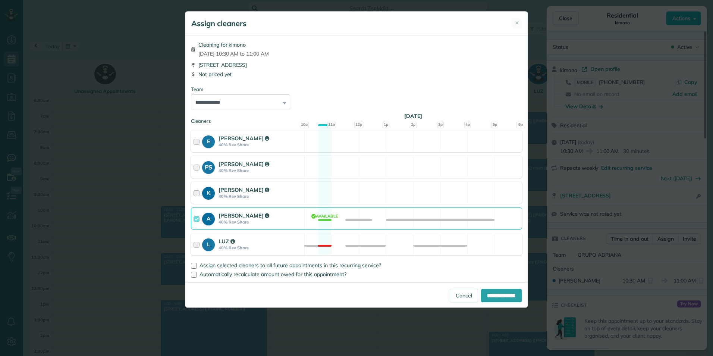
click at [194, 194] on div at bounding box center [198, 193] width 9 height 14
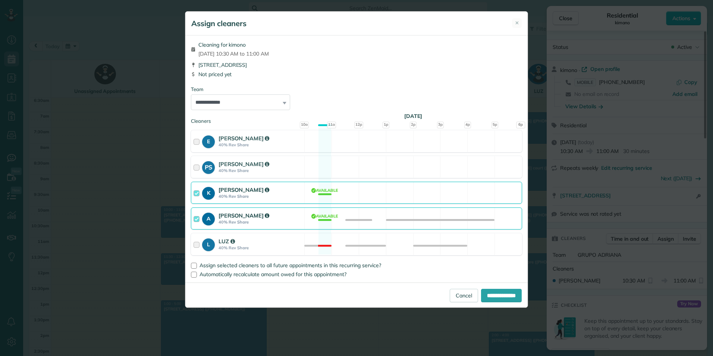
click at [194, 219] on div at bounding box center [198, 218] width 9 height 14
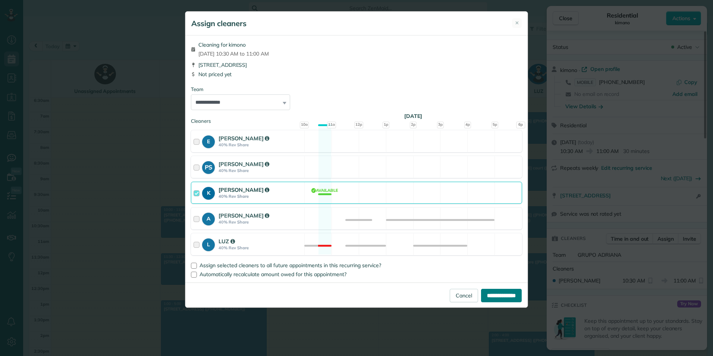
click at [500, 296] on input "**********" at bounding box center [501, 295] width 41 height 13
type input "**********"
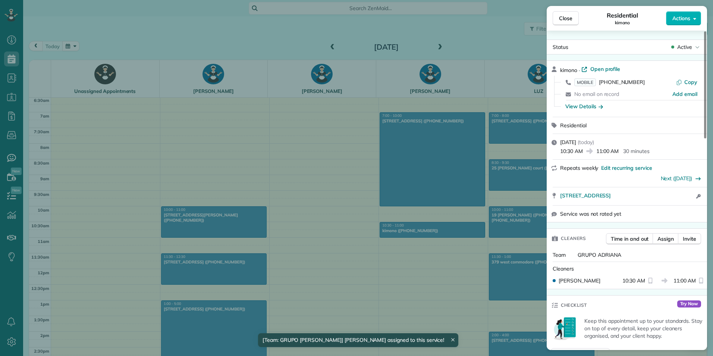
click at [365, 247] on div "Close Residential kimono Actions Status Active kimono · Open profile MOBILE (90…" at bounding box center [356, 178] width 713 height 356
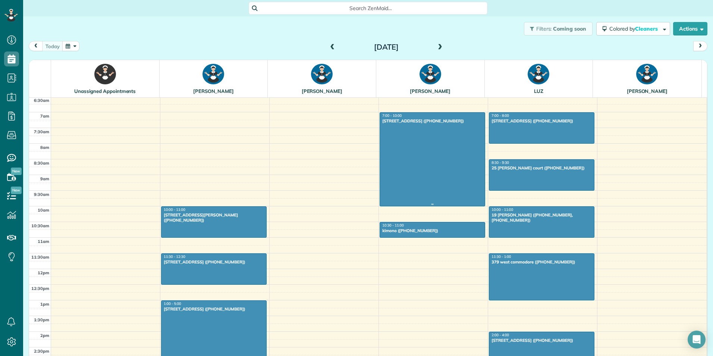
click at [380, 132] on div at bounding box center [432, 159] width 105 height 93
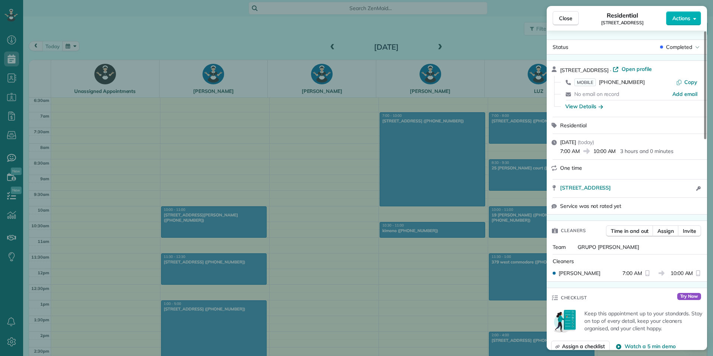
click at [377, 280] on div "Close Residential 39 forest park drive Actions Status Completed 39 forest park …" at bounding box center [356, 178] width 713 height 356
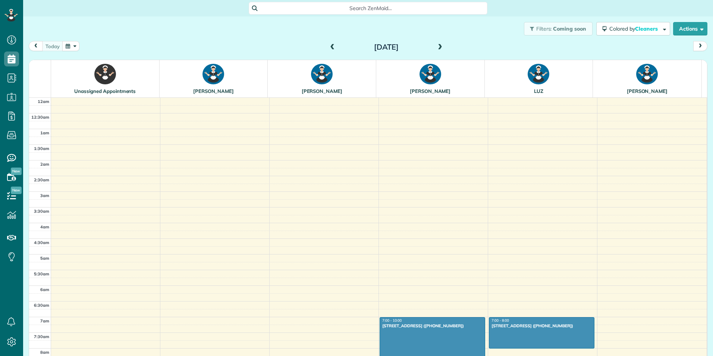
scroll to position [188, 0]
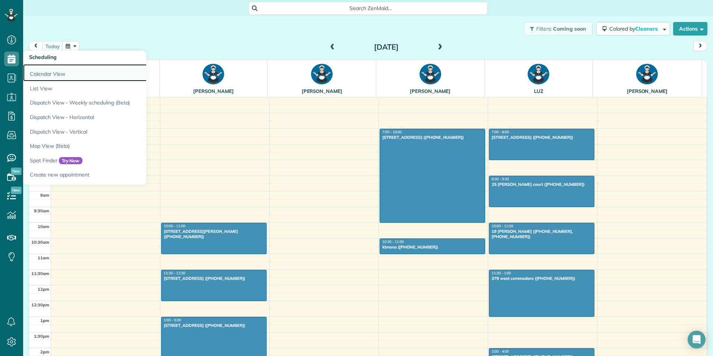
click at [57, 78] on link "Calendar View" at bounding box center [116, 72] width 186 height 17
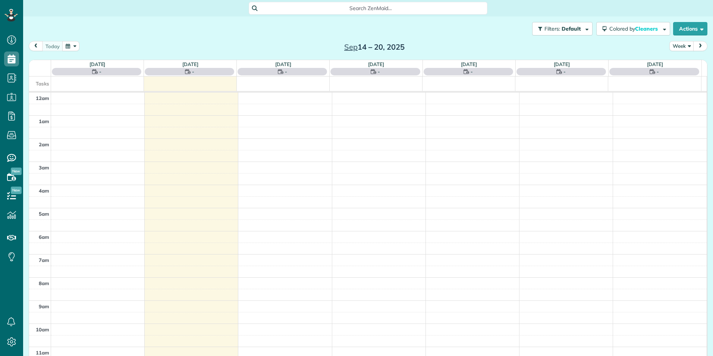
scroll to position [162, 0]
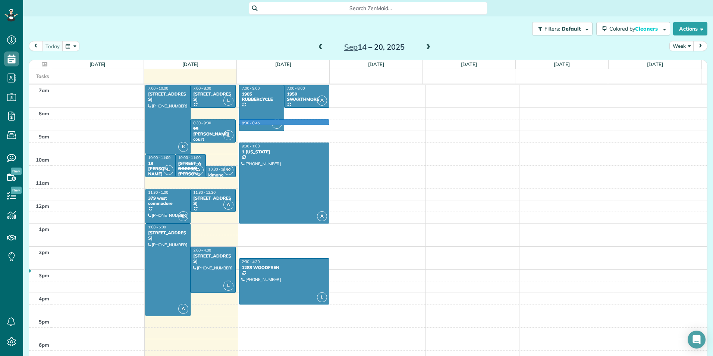
click at [298, 123] on div "12am 1am 2am 3am 4am 5am 6am 7am 8am 9am 10am 11am 12pm 1pm 2pm 3pm 4pm 5pm 6pm…" at bounding box center [368, 200] width 678 height 555
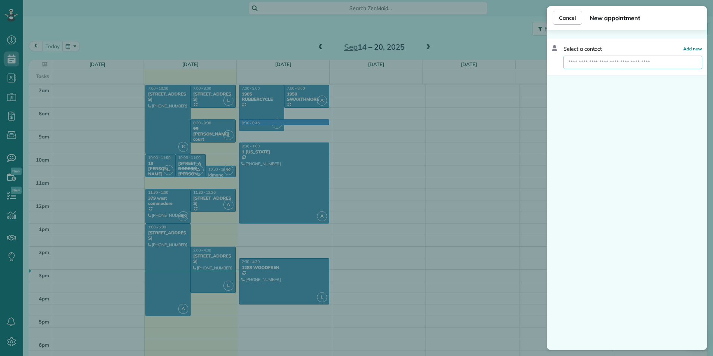
click at [679, 59] on input "text" at bounding box center [632, 62] width 139 height 13
type input "***"
click at [669, 73] on link "Create new contact" at bounding box center [632, 75] width 139 height 13
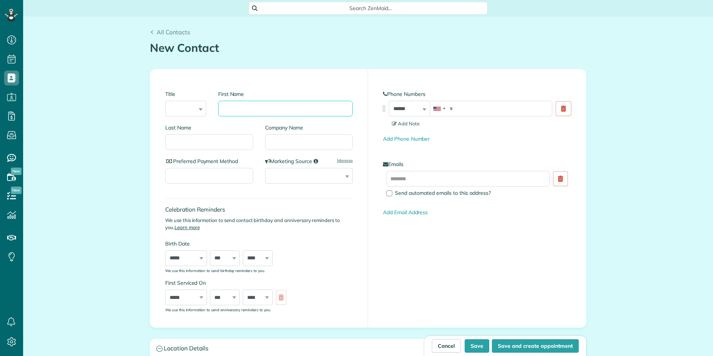
click at [261, 111] on input "First Name" at bounding box center [285, 109] width 135 height 16
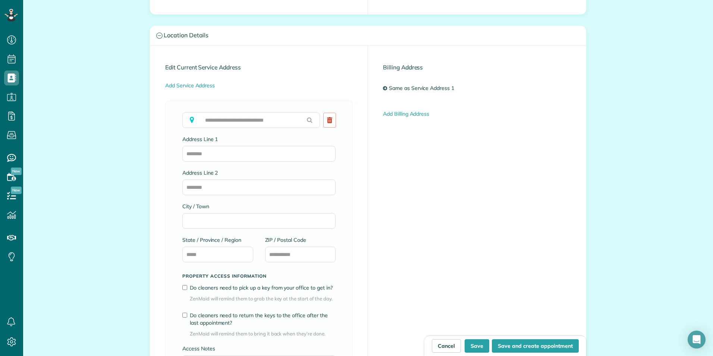
scroll to position [312, 0]
type input "**********"
click at [259, 126] on input "text" at bounding box center [251, 121] width 138 height 16
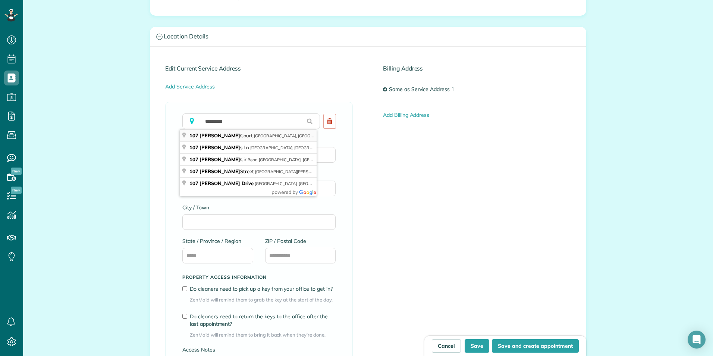
type input "**********"
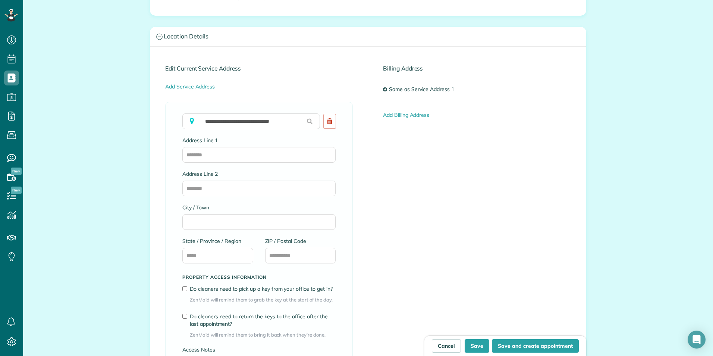
type input "**********"
type input "********"
type input "**"
type input "*****"
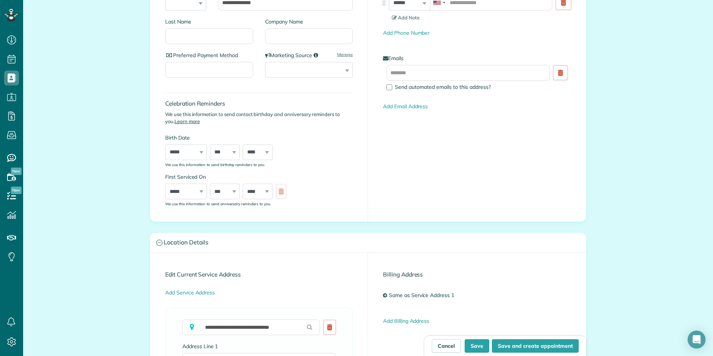
scroll to position [0, 0]
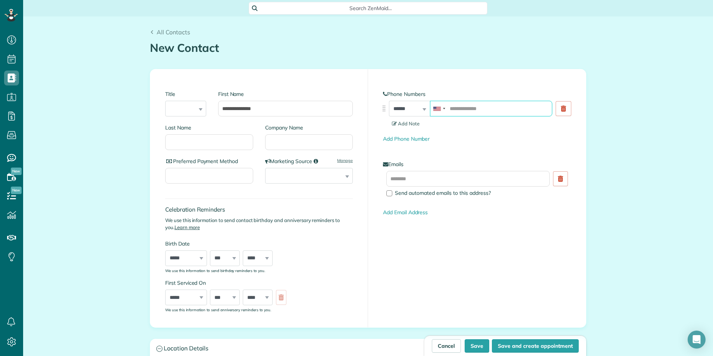
click at [483, 113] on input "tel" at bounding box center [491, 109] width 122 height 16
click at [537, 346] on button "Save and create appointment" at bounding box center [535, 345] width 87 height 13
type input "**********"
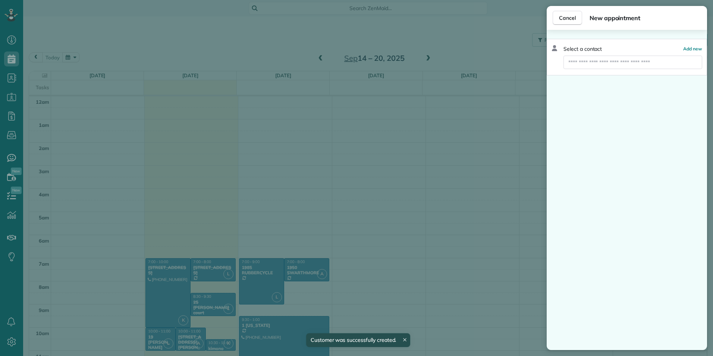
scroll to position [162, 0]
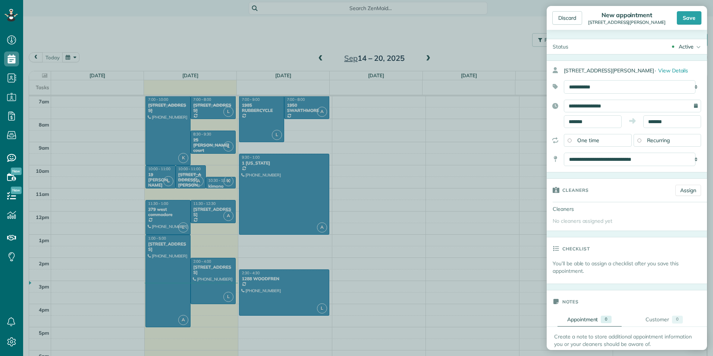
click at [664, 134] on div "Recurring" at bounding box center [668, 140] width 68 height 13
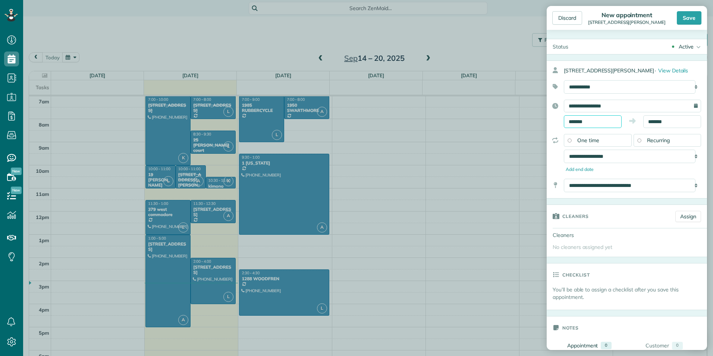
click at [577, 125] on body "Dashboard Scheduling Calendar View List View Dispatch View - Weekly scheduling …" at bounding box center [356, 178] width 713 height 356
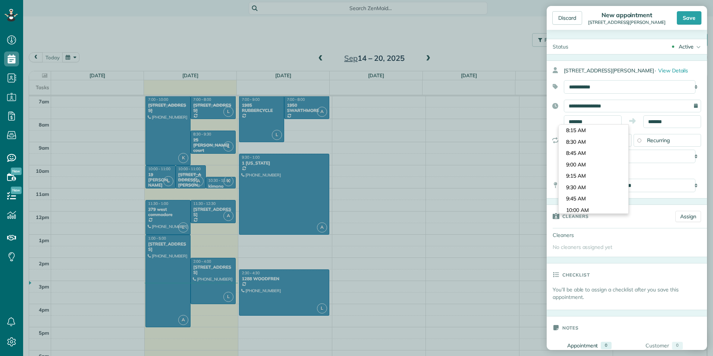
scroll to position [342, 0]
type input "*******"
click at [591, 143] on body "Dashboard Scheduling Calendar View List View Dispatch View - Weekly scheduling …" at bounding box center [356, 178] width 713 height 356
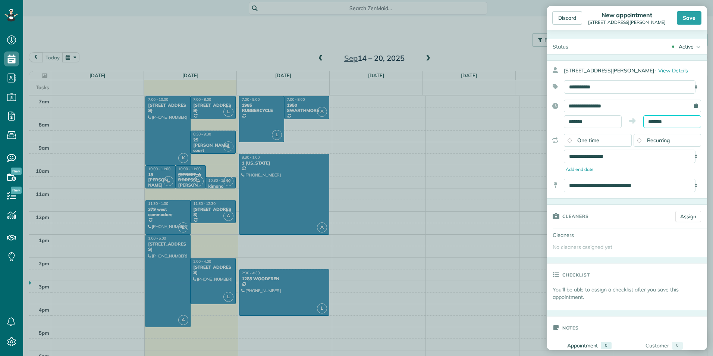
click at [654, 121] on input "*******" at bounding box center [672, 121] width 58 height 13
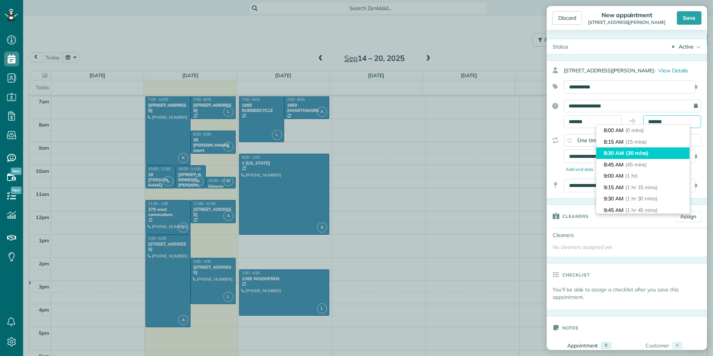
scroll to position [23, 0]
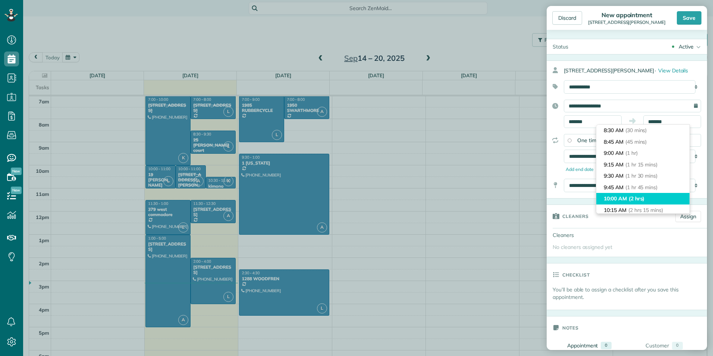
type input "********"
click at [642, 200] on span "(2 hrs)" at bounding box center [637, 198] width 16 height 7
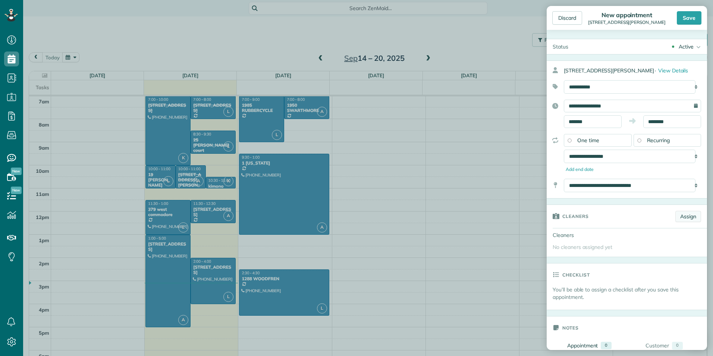
click at [676, 217] on link "Assign" at bounding box center [688, 216] width 26 height 11
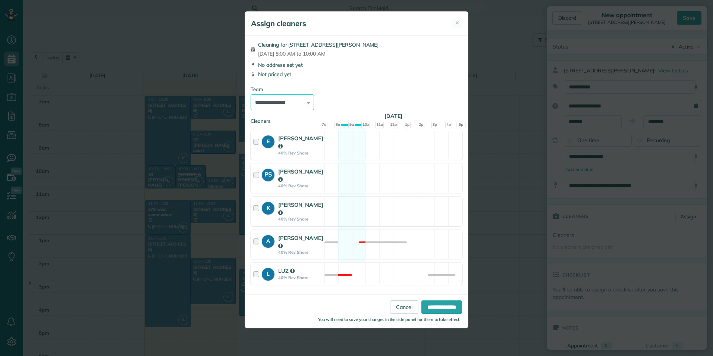
click at [254, 100] on select "**********" at bounding box center [282, 102] width 63 height 16
select select "*****"
click at [251, 94] on select "**********" at bounding box center [282, 102] width 63 height 16
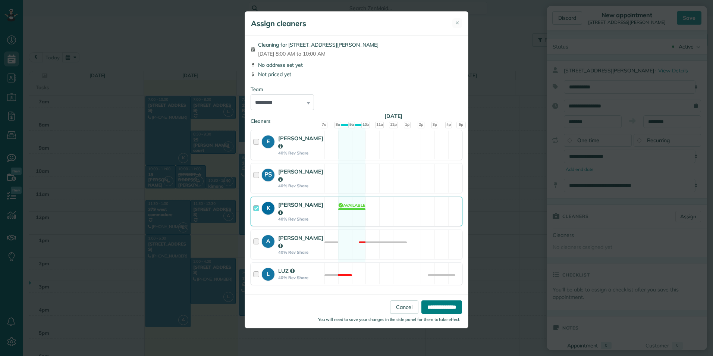
click at [425, 300] on input "**********" at bounding box center [441, 306] width 41 height 13
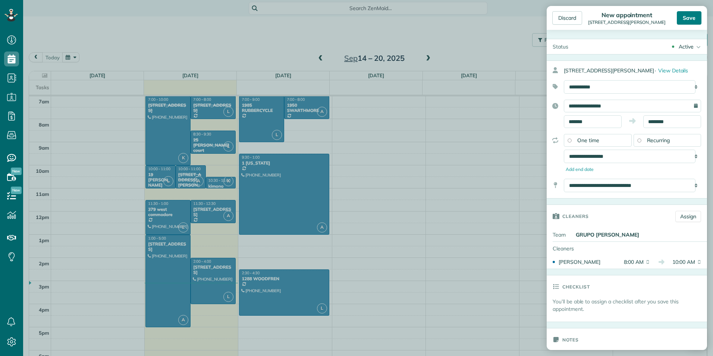
click at [679, 18] on div "Save" at bounding box center [689, 17] width 25 height 13
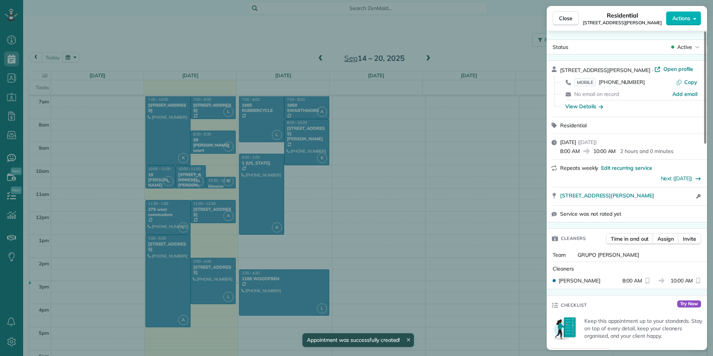
click at [455, 38] on div "Close Residential 107 SARAH COURT Actions Status Active 107 SARAH COURT · Open …" at bounding box center [356, 178] width 713 height 356
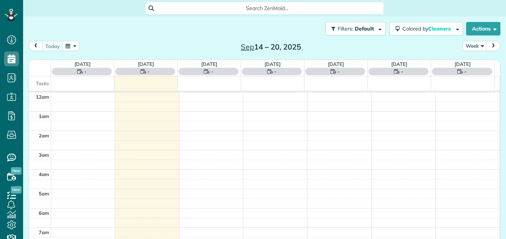
scroll to position [136, 0]
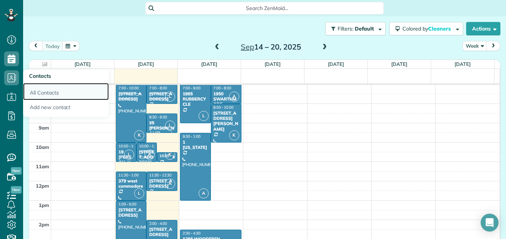
click at [56, 89] on link "All Contacts" at bounding box center [66, 91] width 86 height 17
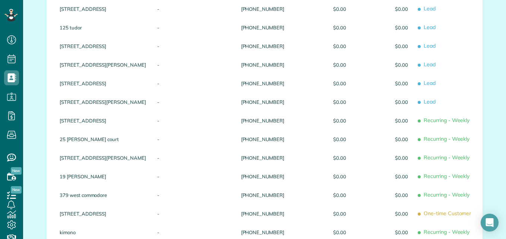
scroll to position [487, 0]
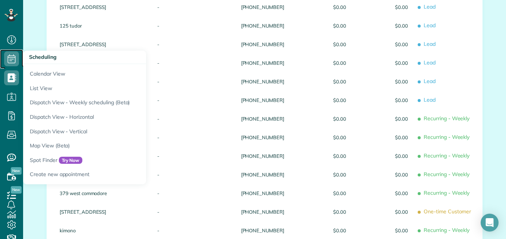
click at [9, 54] on icon at bounding box center [11, 58] width 15 height 15
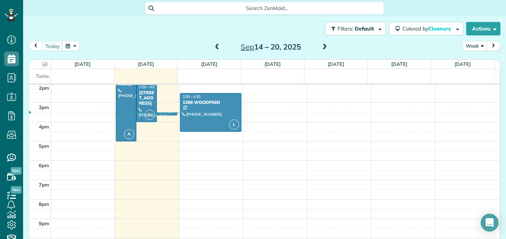
scroll to position [274, 0]
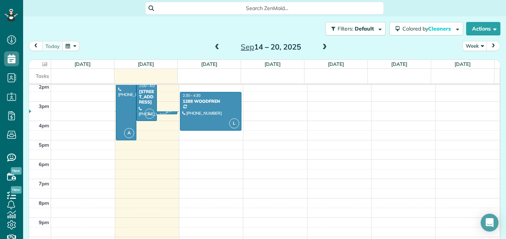
click at [161, 114] on link "PS 3:30 - 3:40 [STREET_ADDRESS][GEOGRAPHIC_DATA][STREET_ADDRESS] ?, ? ?" at bounding box center [167, 112] width 21 height 3
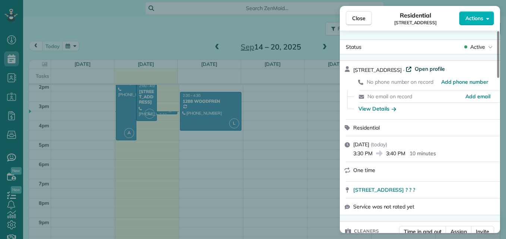
click at [425, 68] on span "Open profile" at bounding box center [430, 68] width 30 height 7
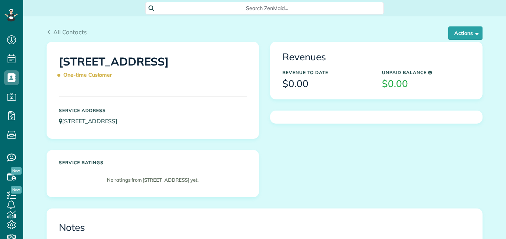
scroll to position [3, 3]
click at [452, 29] on button "Actions" at bounding box center [466, 32] width 34 height 13
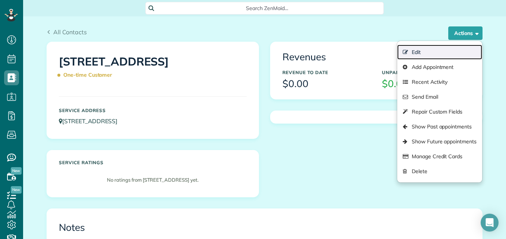
click at [436, 54] on link "Edit" at bounding box center [440, 52] width 85 height 15
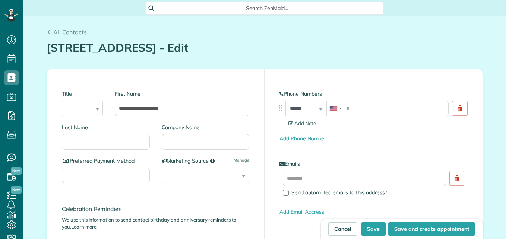
scroll to position [3, 3]
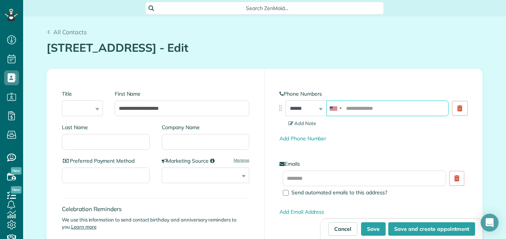
click at [376, 111] on input "tel" at bounding box center [388, 109] width 122 height 16
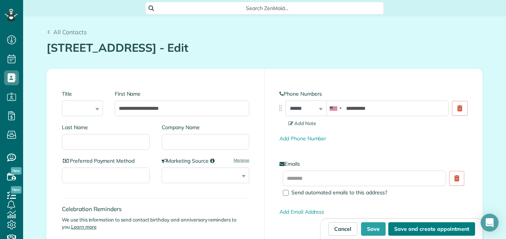
click at [413, 227] on button "Save and create appointment" at bounding box center [432, 229] width 87 height 13
type input "**********"
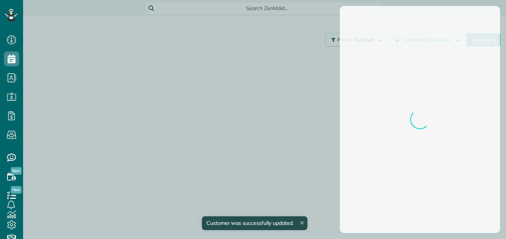
scroll to position [3, 3]
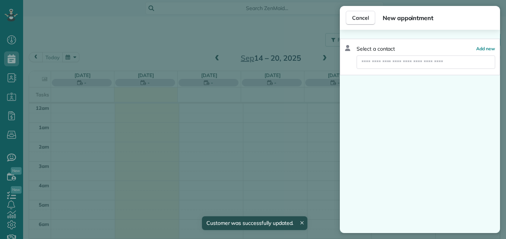
scroll to position [136, 0]
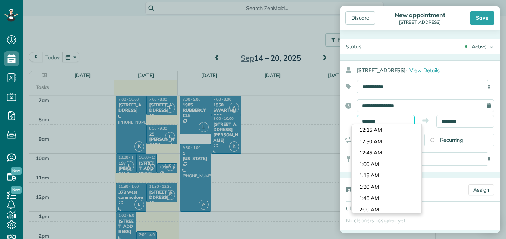
click at [386, 124] on body "Dashboard Scheduling Calendar View List View Dispatch View - Weekly scheduling …" at bounding box center [253, 119] width 506 height 239
drag, startPoint x: 373, startPoint y: 122, endPoint x: 340, endPoint y: 126, distance: 32.7
click at [340, 126] on div "**********" at bounding box center [420, 114] width 160 height 28
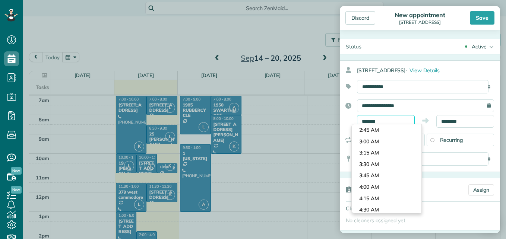
click at [376, 121] on input "*******" at bounding box center [386, 121] width 58 height 13
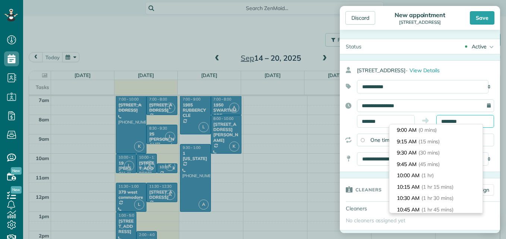
click at [457, 123] on input "********" at bounding box center [466, 121] width 58 height 13
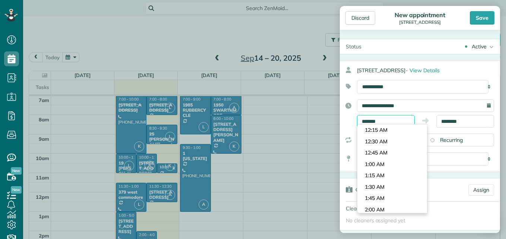
click at [377, 121] on input "*******" at bounding box center [386, 121] width 58 height 13
click at [378, 122] on input "*******" at bounding box center [386, 121] width 58 height 13
click at [372, 122] on input "******" at bounding box center [386, 121] width 58 height 13
type input "*******"
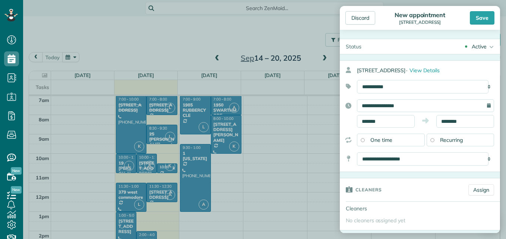
click at [373, 139] on body "Dashboard Scheduling Calendar View List View Dispatch View - Weekly scheduling …" at bounding box center [253, 119] width 506 height 239
click at [445, 122] on input "********" at bounding box center [466, 121] width 58 height 13
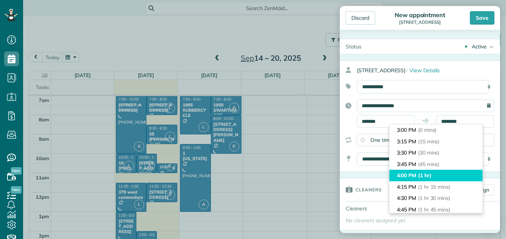
type input "*******"
click at [409, 174] on li "4:00 PM (1 hr)" at bounding box center [436, 176] width 93 height 12
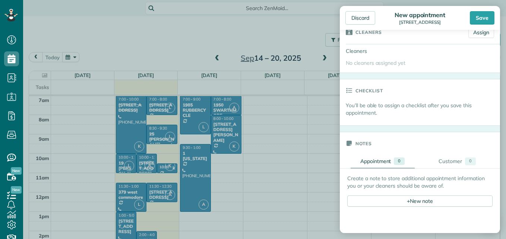
scroll to position [160, 0]
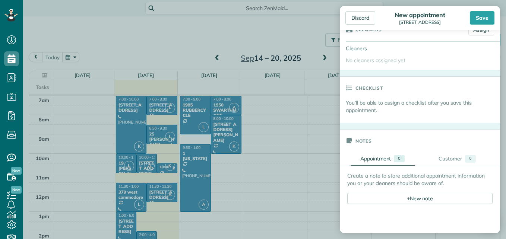
click at [476, 28] on div "Discard New appointment 1204 indian hill road Save" at bounding box center [420, 18] width 160 height 24
click at [474, 35] on link "Assign" at bounding box center [482, 29] width 26 height 11
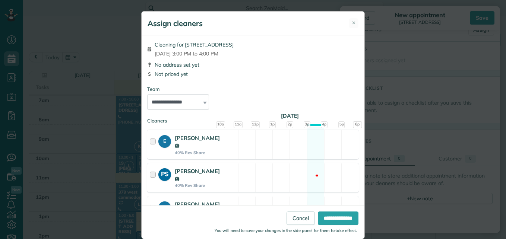
click at [150, 169] on div at bounding box center [154, 177] width 9 height 21
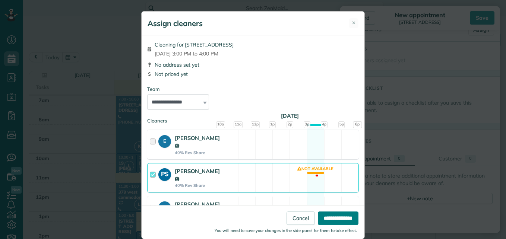
click at [334, 222] on input "**********" at bounding box center [338, 218] width 41 height 13
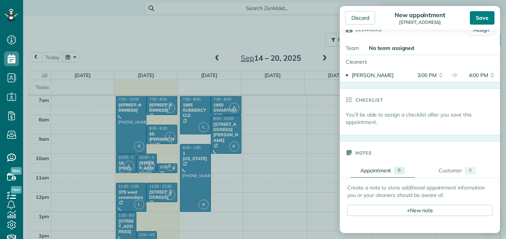
click at [477, 20] on div "Save" at bounding box center [482, 17] width 25 height 13
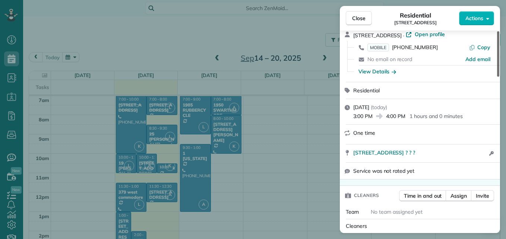
scroll to position [37, 0]
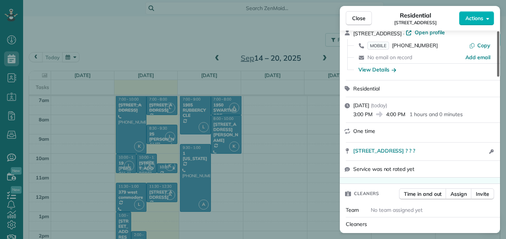
drag, startPoint x: 497, startPoint y: 48, endPoint x: 495, endPoint y: 56, distance: 8.4
click at [497, 56] on div at bounding box center [498, 53] width 2 height 45
click at [385, 69] on div "View Details" at bounding box center [378, 69] width 38 height 7
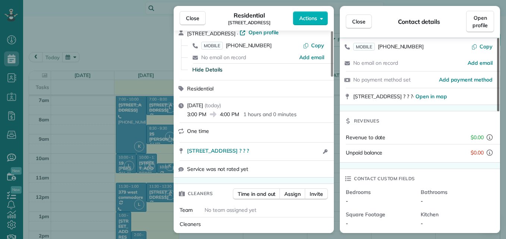
scroll to position [0, 0]
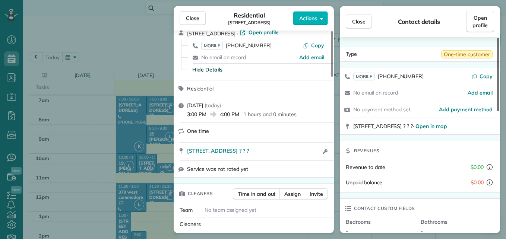
drag, startPoint x: 499, startPoint y: 76, endPoint x: 490, endPoint y: 34, distance: 42.4
click at [497, 38] on div at bounding box center [498, 74] width 2 height 73
click at [189, 15] on span "Close" at bounding box center [192, 18] width 13 height 7
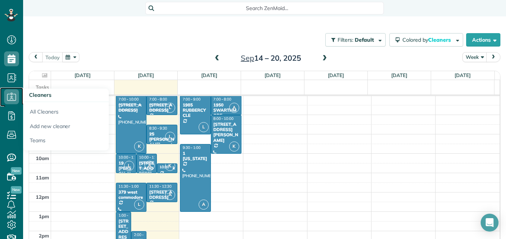
click at [11, 94] on icon at bounding box center [11, 96] width 15 height 15
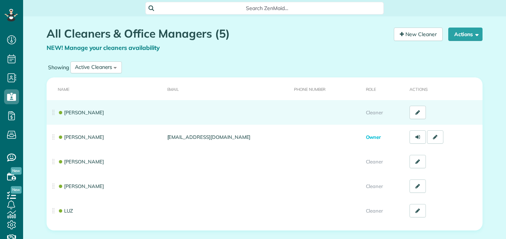
scroll to position [3, 3]
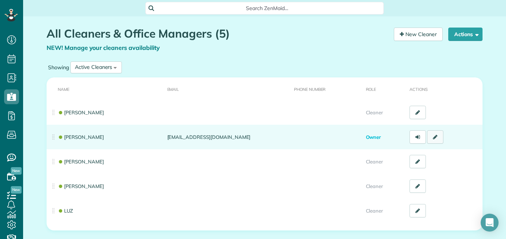
click at [433, 138] on icon at bounding box center [435, 137] width 4 height 5
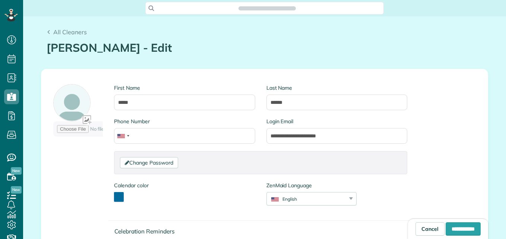
scroll to position [3, 3]
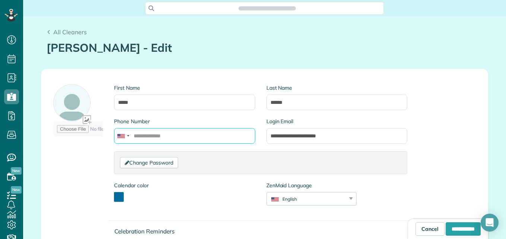
click at [163, 133] on input "Phone Number" at bounding box center [184, 136] width 141 height 16
type input "*"
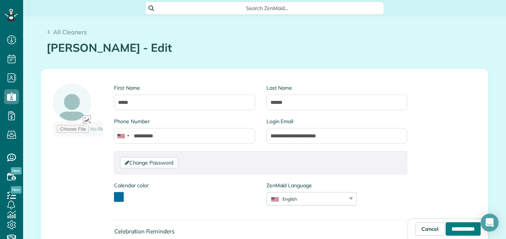
click at [453, 228] on input "**********" at bounding box center [463, 229] width 35 height 13
type input "**********"
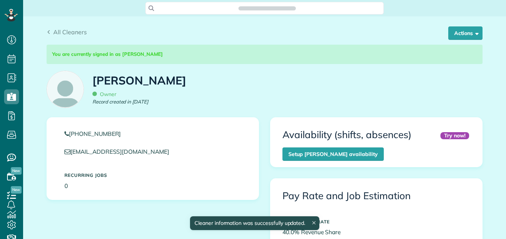
scroll to position [136, 0]
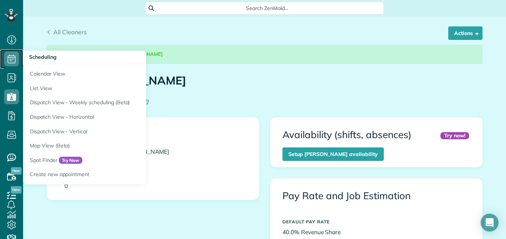
click at [12, 59] on use at bounding box center [12, 58] width 8 height 9
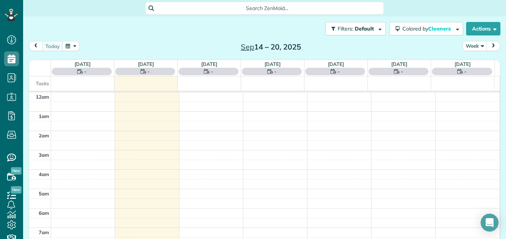
scroll to position [136, 0]
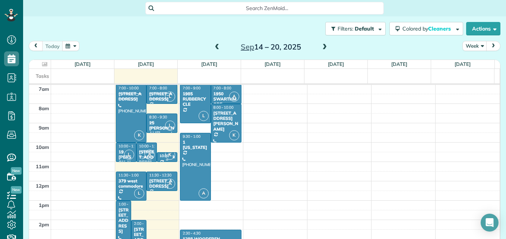
click at [160, 157] on div "10:30 - 11:00" at bounding box center [165, 156] width 13 height 5
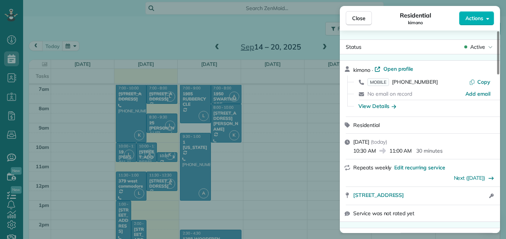
click at [88, 162] on div "Close Residential kimono Actions Status Active kimono · Open profile MOBILE (90…" at bounding box center [253, 119] width 506 height 239
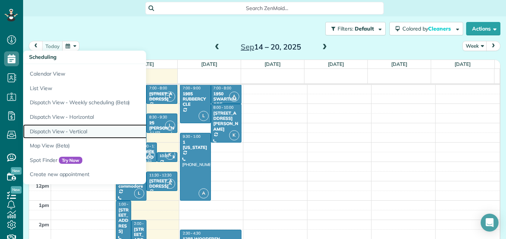
click at [57, 129] on link "Dispatch View - Vertical" at bounding box center [116, 132] width 186 height 15
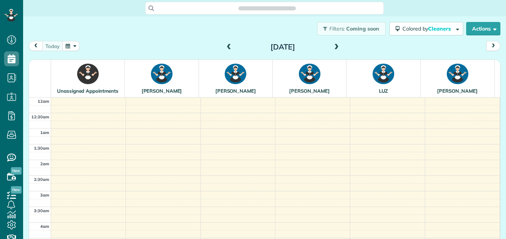
scroll to position [188, 0]
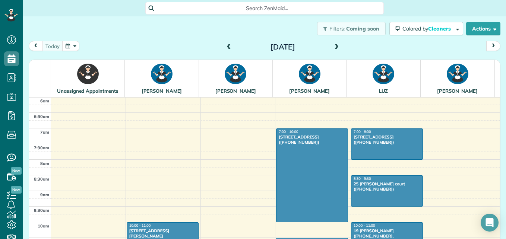
drag, startPoint x: 498, startPoint y: 95, endPoint x: 492, endPoint y: 146, distance: 50.7
click at [492, 146] on div "Filters: Coming soon Colored by Cleaners Color by Cleaner Color by Team Color b…" at bounding box center [264, 121] width 483 height 211
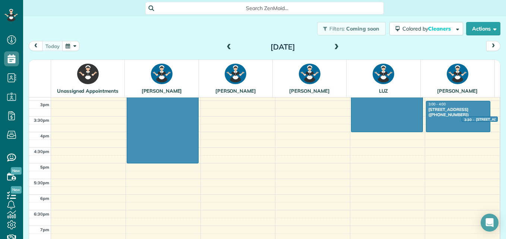
scroll to position [479, 0]
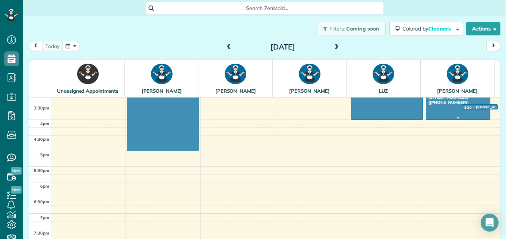
click at [456, 117] on div at bounding box center [459, 118] width 64 height 3
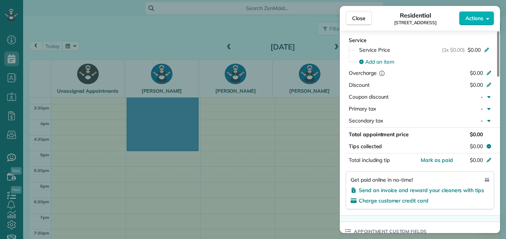
drag, startPoint x: 499, startPoint y: 54, endPoint x: 478, endPoint y: 132, distance: 81.2
click at [497, 77] on div at bounding box center [498, 53] width 2 height 45
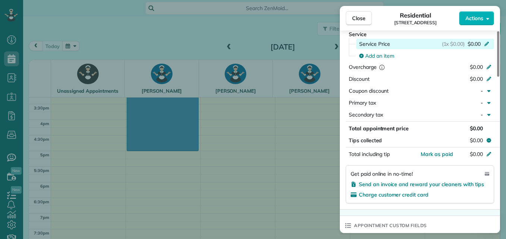
click at [486, 42] on icon at bounding box center [487, 43] width 6 height 6
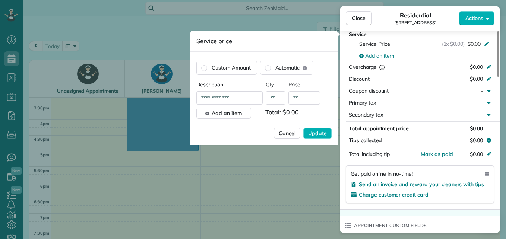
click at [302, 101] on input "**" at bounding box center [305, 97] width 32 height 13
type input "****"
click at [321, 131] on span "Update" at bounding box center [317, 133] width 19 height 7
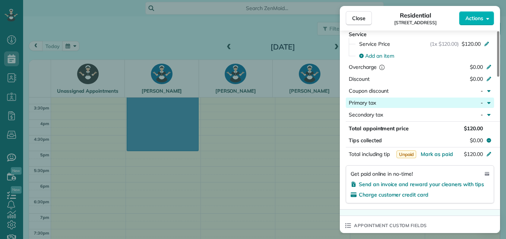
click at [348, 95] on button "Coupon discount -" at bounding box center [420, 91] width 148 height 10
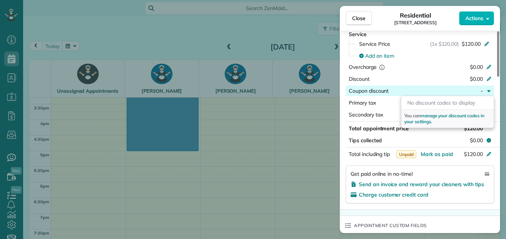
click at [456, 91] on div "-" at bounding box center [470, 90] width 32 height 7
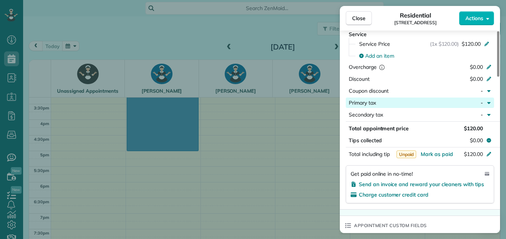
click at [489, 103] on icon "button" at bounding box center [489, 103] width 3 height 2
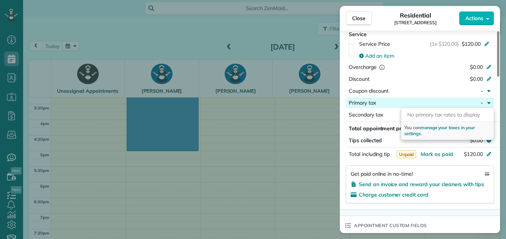
click at [489, 103] on icon "button" at bounding box center [489, 103] width 3 height 2
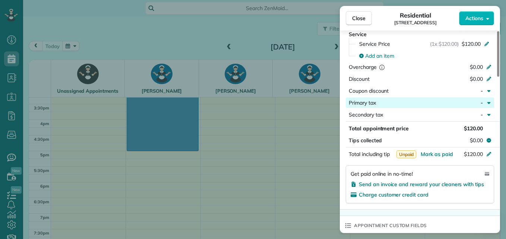
click at [489, 103] on icon "button" at bounding box center [489, 103] width 3 height 2
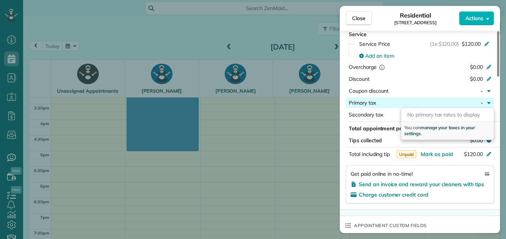
click at [453, 127] on span "manage your taxes in your settings" at bounding box center [440, 131] width 71 height 12
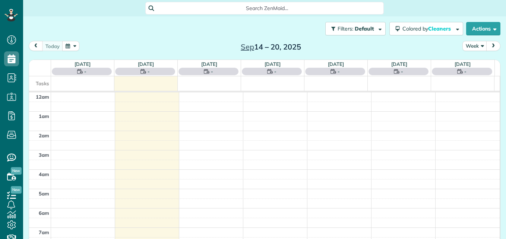
scroll to position [136, 0]
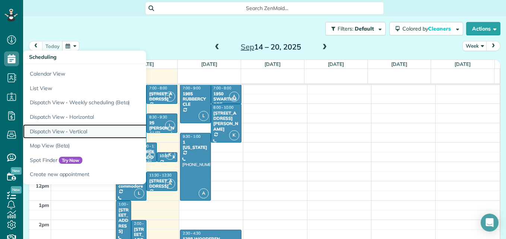
click at [86, 129] on link "Dispatch View - Vertical" at bounding box center [116, 132] width 186 height 15
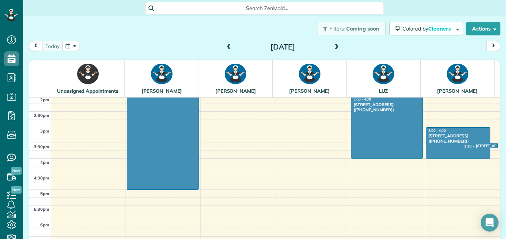
scroll to position [434, 0]
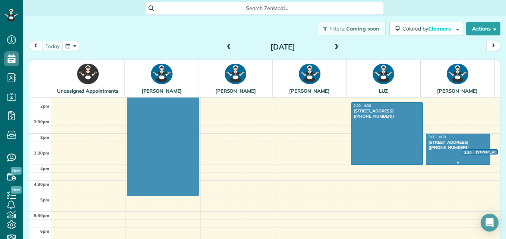
click at [428, 149] on div "[STREET_ADDRESS] ([PHONE_NUMBER])" at bounding box center [458, 145] width 60 height 11
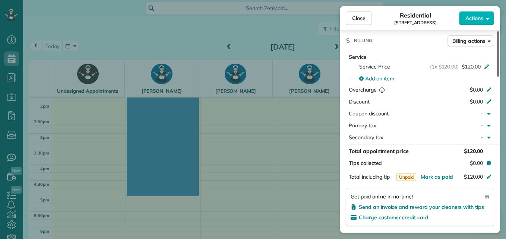
scroll to position [335, 0]
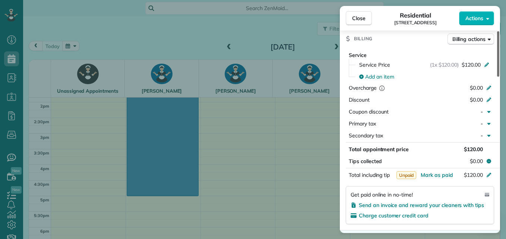
drag, startPoint x: 497, startPoint y: 54, endPoint x: 507, endPoint y: 129, distance: 76.0
click at [500, 77] on div at bounding box center [498, 53] width 2 height 45
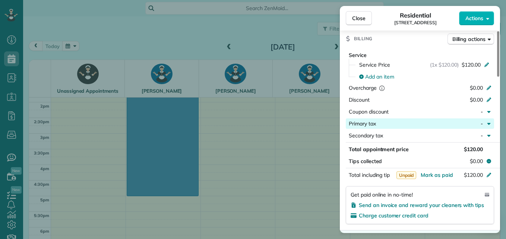
click at [489, 123] on icon "button" at bounding box center [489, 124] width 6 height 6
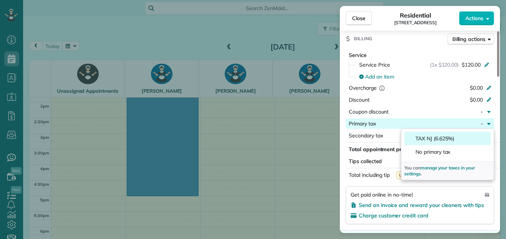
click at [462, 140] on div "TAX NJ (6.625%)" at bounding box center [448, 138] width 87 height 13
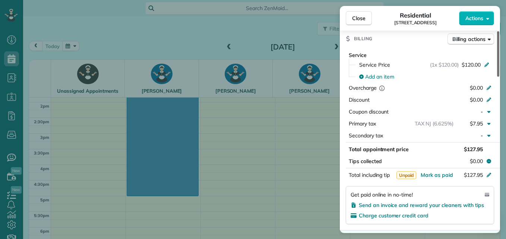
drag, startPoint x: 499, startPoint y: 134, endPoint x: 500, endPoint y: 145, distance: 10.9
drag, startPoint x: 500, startPoint y: 145, endPoint x: 430, endPoint y: 155, distance: 70.9
click at [430, 155] on div "Total appointment price $127.95 Tips collected $0.00" at bounding box center [420, 155] width 160 height 22
click at [393, 206] on span "Send an invoice and reward your cleaners with tips" at bounding box center [421, 205] width 125 height 7
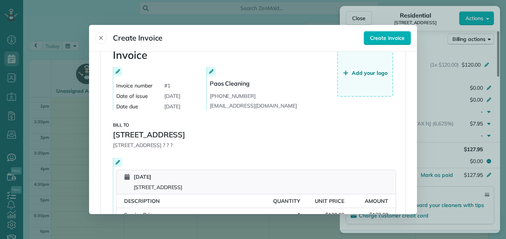
scroll to position [0, 0]
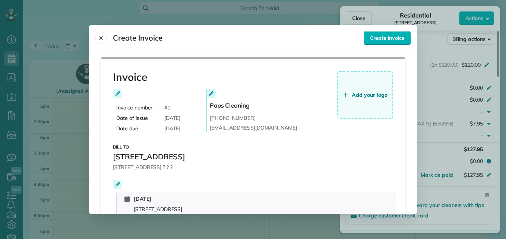
click at [375, 83] on button "Add your logo" at bounding box center [365, 95] width 56 height 48
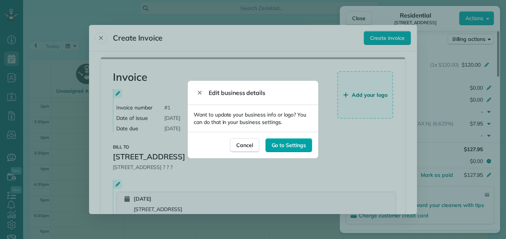
click at [288, 147] on span "Go to Settings" at bounding box center [289, 145] width 34 height 7
click at [201, 94] on icon "Close" at bounding box center [200, 93] width 4 height 4
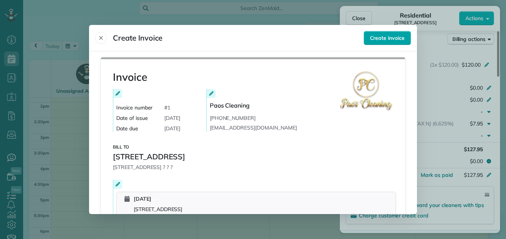
drag, startPoint x: 394, startPoint y: 33, endPoint x: 376, endPoint y: 38, distance: 18.6
click at [376, 38] on span "Create invoice" at bounding box center [387, 37] width 35 height 7
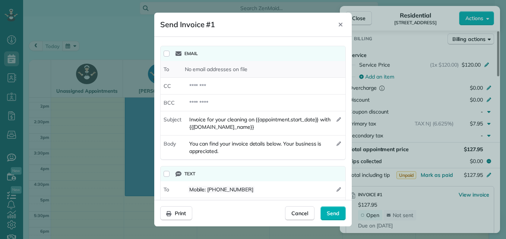
click at [200, 69] on span "No email addresses on file" at bounding box center [216, 69] width 63 height 7
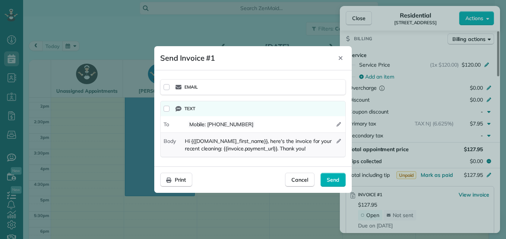
click at [337, 141] on icon "button" at bounding box center [339, 141] width 4 height 4
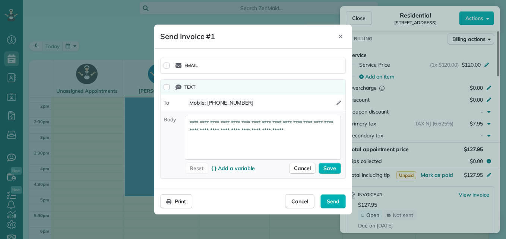
click at [266, 123] on textarea "**********" at bounding box center [263, 138] width 156 height 44
click at [267, 123] on textarea "**********" at bounding box center [263, 138] width 156 height 44
click at [323, 171] on div "Save" at bounding box center [330, 168] width 22 height 11
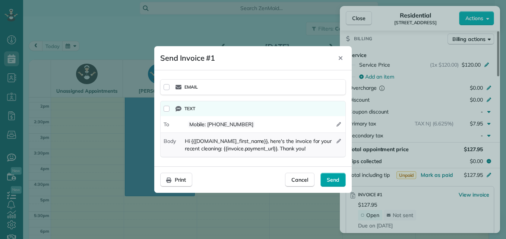
click at [334, 182] on span "Send" at bounding box center [333, 179] width 13 height 7
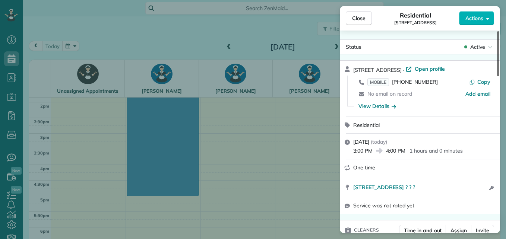
drag, startPoint x: 500, startPoint y: 138, endPoint x: 490, endPoint y: 19, distance: 119.0
click at [497, 31] on div at bounding box center [498, 53] width 2 height 45
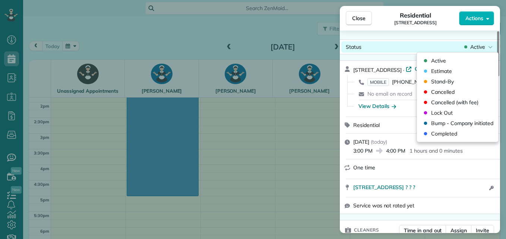
click at [489, 51] on div "Status Active" at bounding box center [420, 46] width 157 height 11
click at [480, 47] on span "Active" at bounding box center [478, 46] width 15 height 7
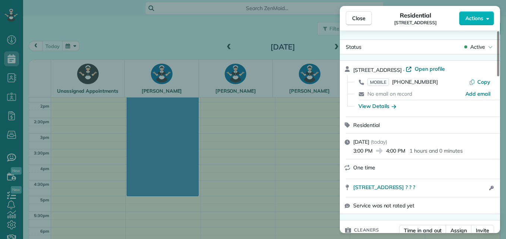
click at [267, 187] on div "Close Residential 1204 indian hill road Actions Status Active 1204 indian hill …" at bounding box center [253, 119] width 506 height 239
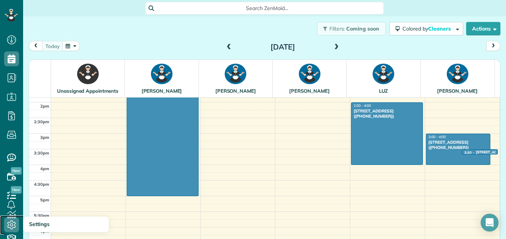
drag, startPoint x: 10, startPoint y: 223, endPoint x: 3, endPoint y: 226, distance: 7.8
click at [3, 226] on link "Settings" at bounding box center [14, 225] width 28 height 19
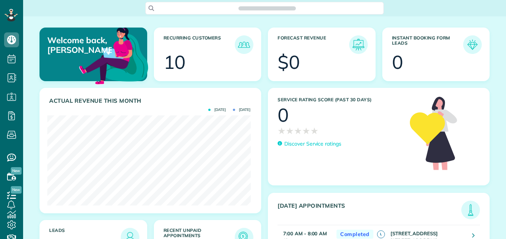
scroll to position [90, 203]
click at [489, 222] on icon "Open Intercom Messenger" at bounding box center [490, 223] width 9 height 10
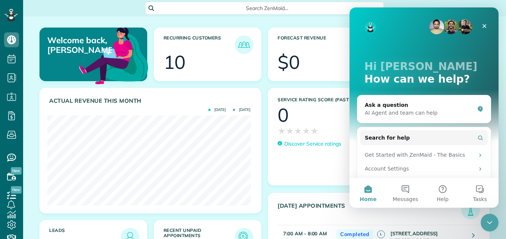
scroll to position [0, 0]
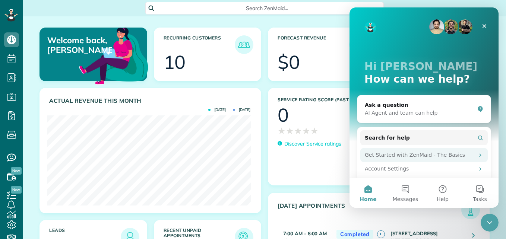
click at [454, 153] on div "Get Started with ZenMaid - The Basics" at bounding box center [420, 155] width 110 height 8
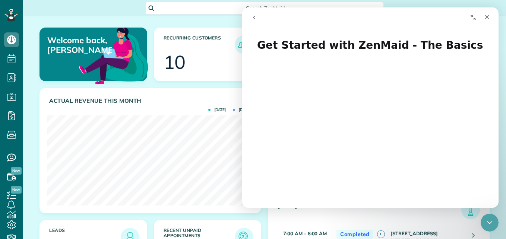
click at [247, 14] on button "go back" at bounding box center [254, 17] width 14 height 14
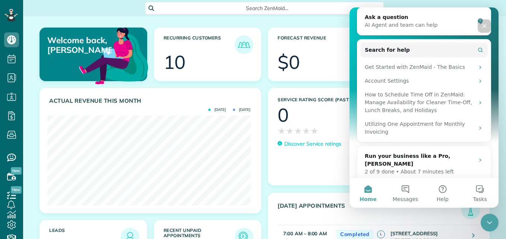
scroll to position [106, 0]
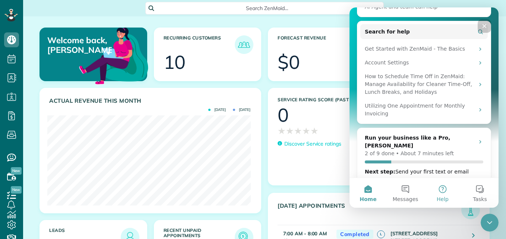
click at [443, 186] on button "Help" at bounding box center [442, 193] width 37 height 30
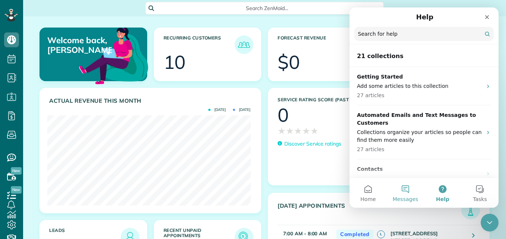
click at [405, 193] on button "Messages" at bounding box center [405, 193] width 37 height 30
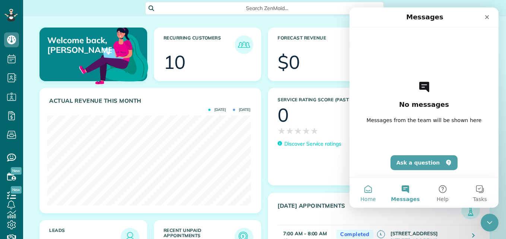
click at [373, 194] on button "Home" at bounding box center [368, 193] width 37 height 30
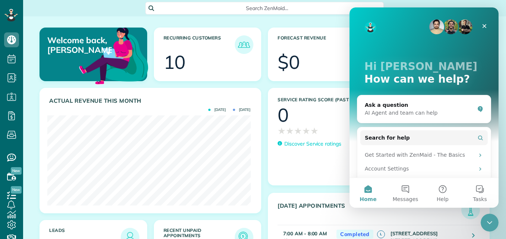
drag, startPoint x: 494, startPoint y: 101, endPoint x: 496, endPoint y: 110, distance: 10.0
click at [496, 110] on div "Hi [PERSON_NAME] 👋 How can we help? Ask a question AI Agent and team can help S…" at bounding box center [424, 92] width 149 height 170
click at [442, 104] on div "Ask a question" at bounding box center [420, 105] width 110 height 8
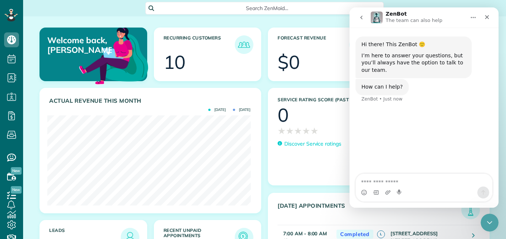
click at [361, 22] on button "go back" at bounding box center [362, 17] width 14 height 14
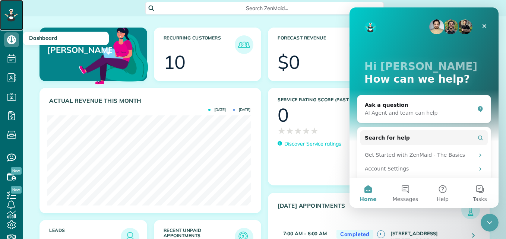
click at [6, 9] on icon at bounding box center [10, 15] width 13 height 13
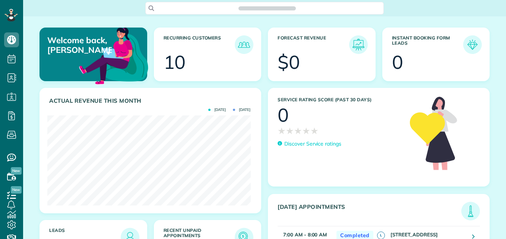
scroll to position [90, 203]
click at [495, 224] on div "Open Intercom Messenger" at bounding box center [490, 223] width 20 height 20
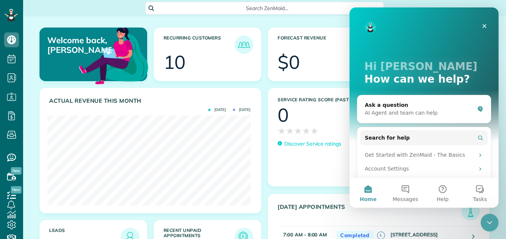
scroll to position [0, 0]
click at [494, 94] on div "Hi [PERSON_NAME] 👋 How can we help? Ask a question AI Agent and team can help S…" at bounding box center [424, 149] width 149 height 285
click at [444, 197] on span "Help" at bounding box center [443, 199] width 12 height 5
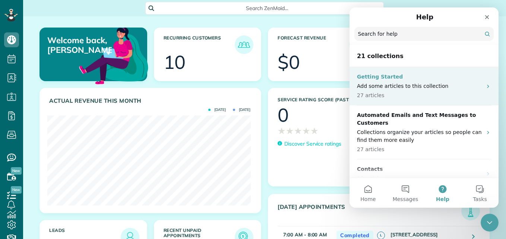
click at [443, 73] on div "Getting Started Add some articles to this collection 27 articles" at bounding box center [424, 86] width 149 height 38
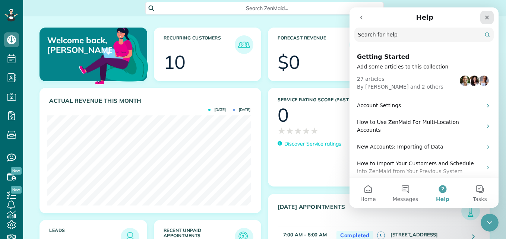
click at [488, 15] on icon "Close" at bounding box center [487, 18] width 6 height 6
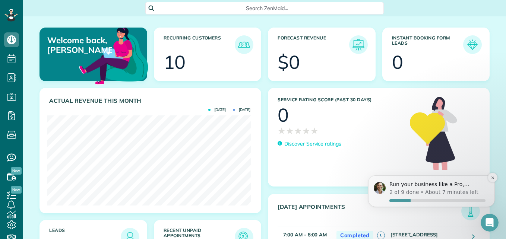
click at [479, 185] on p "Run your business like a Pro, [PERSON_NAME]" at bounding box center [438, 184] width 96 height 7
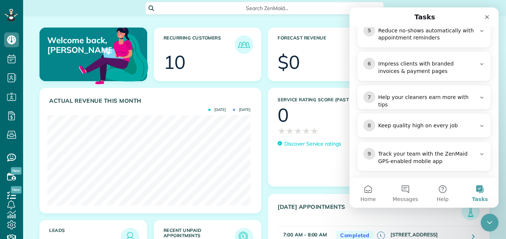
scroll to position [293, 0]
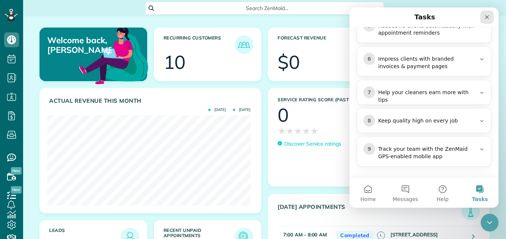
click at [487, 20] on div "Close" at bounding box center [487, 16] width 13 height 13
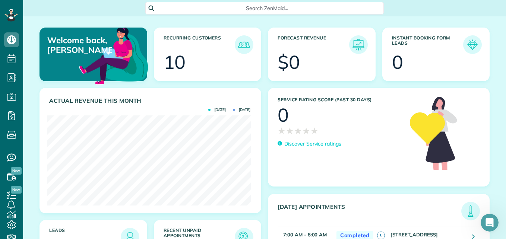
click at [487, 20] on div "Welcome back, [PERSON_NAME]! Recurring Customers 10 Forecast Revenue $0 Instant…" at bounding box center [264, 126] width 483 height 220
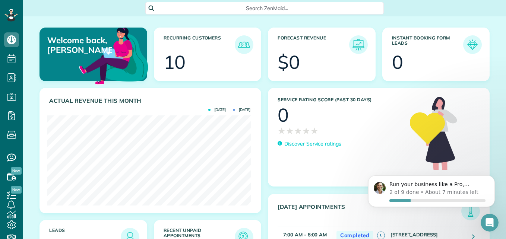
scroll to position [0, 0]
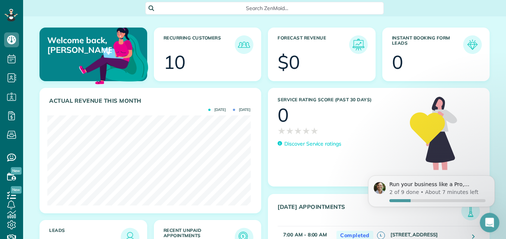
click at [489, 222] on icon "Open Intercom Messenger" at bounding box center [489, 222] width 12 height 12
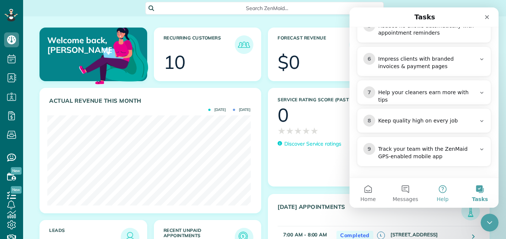
click at [433, 199] on button "Help" at bounding box center [442, 193] width 37 height 30
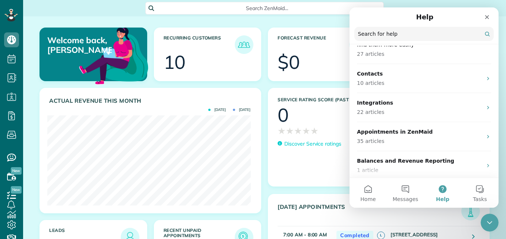
scroll to position [91, 0]
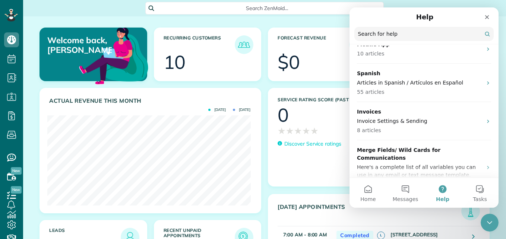
drag, startPoint x: 496, startPoint y: 61, endPoint x: 853, endPoint y: 166, distance: 372.0
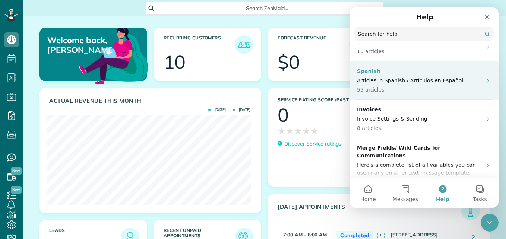
click at [466, 71] on p "Spanish" at bounding box center [419, 71] width 125 height 8
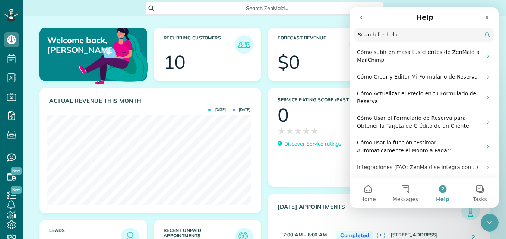
scroll to position [144, 0]
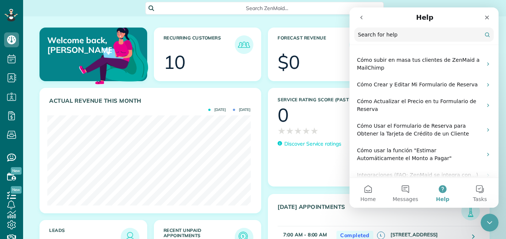
drag, startPoint x: 148, startPoint y: 65, endPoint x: 339, endPoint y: 83, distance: 191.0
click at [339, 83] on div "Forecast Revenue $0" at bounding box center [322, 58] width 114 height 60
click at [337, 85] on div "Forecast Revenue $0" at bounding box center [322, 58] width 114 height 60
click at [12, 220] on icon at bounding box center [11, 225] width 15 height 15
